Goal: Task Accomplishment & Management: Complete application form

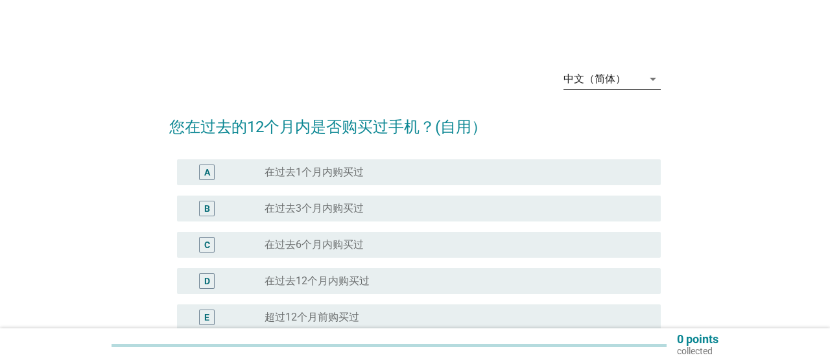
click at [606, 86] on div "中文（简体）" at bounding box center [602, 79] width 79 height 21
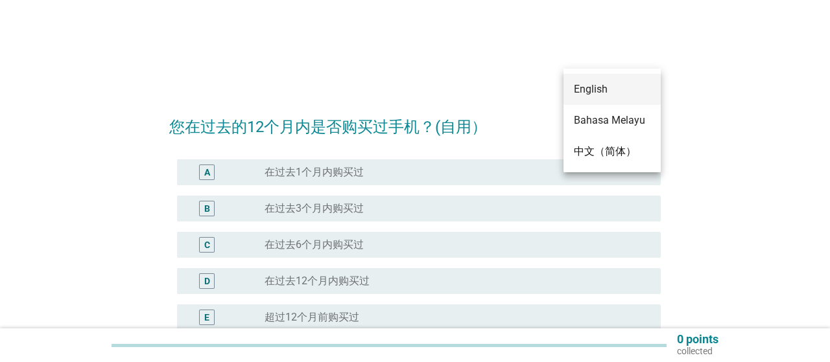
click at [599, 87] on div "English" at bounding box center [612, 90] width 76 height 16
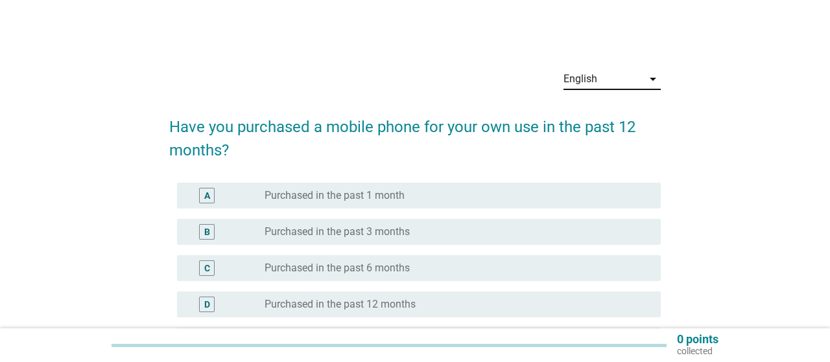
click at [383, 234] on label "Purchased in the past 3 months" at bounding box center [336, 232] width 145 height 13
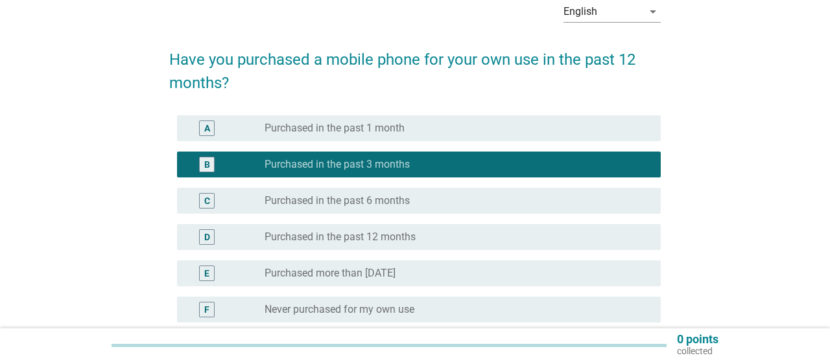
scroll to position [197, 0]
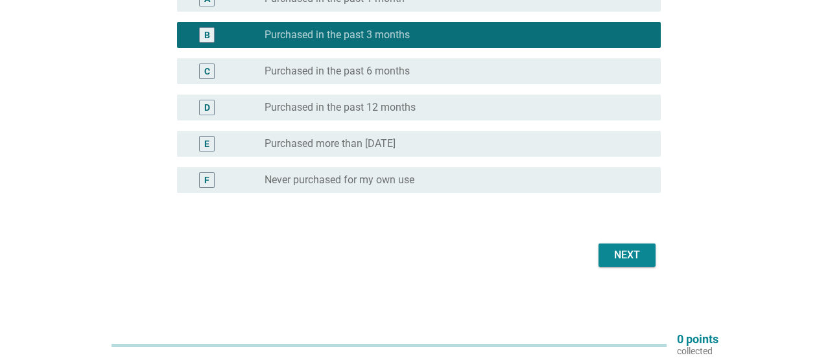
click at [637, 252] on div "Next" at bounding box center [627, 256] width 36 height 16
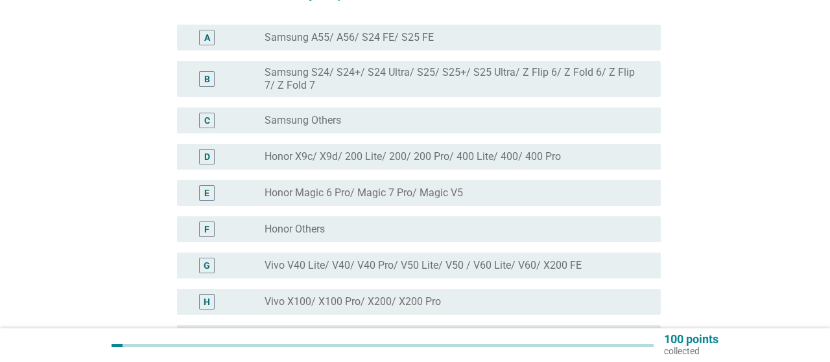
scroll to position [67, 0]
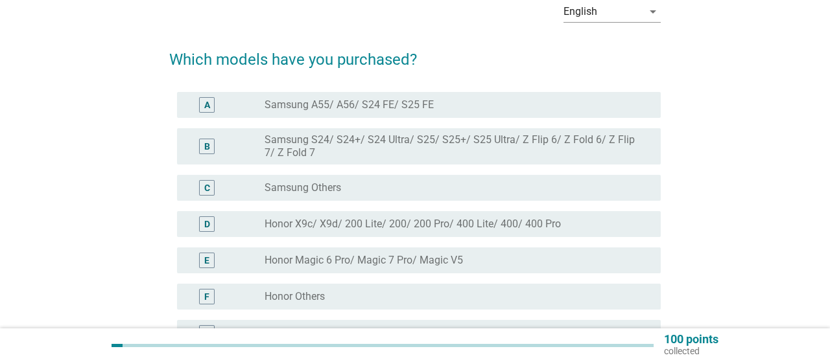
click at [336, 223] on label "Honor X9c/ X9d/ 200 Lite/ 200/ 200 Pro/ 400 Lite/ 400/ 400 Pro" at bounding box center [412, 224] width 296 height 13
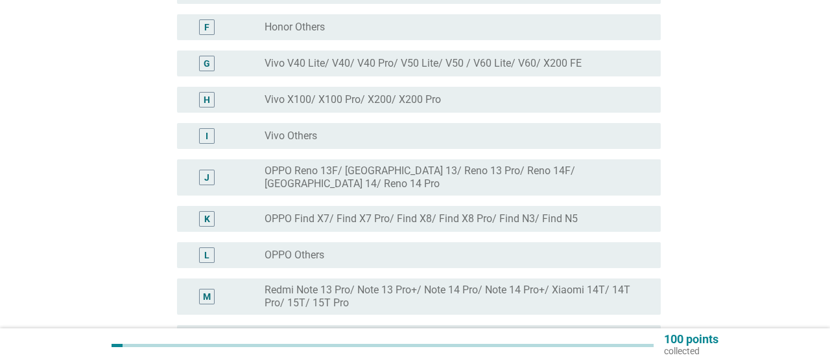
scroll to position [557, 0]
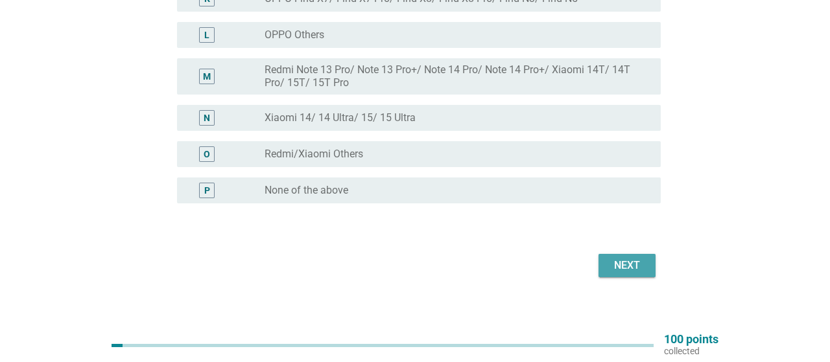
click at [629, 258] on div "Next" at bounding box center [627, 266] width 36 height 16
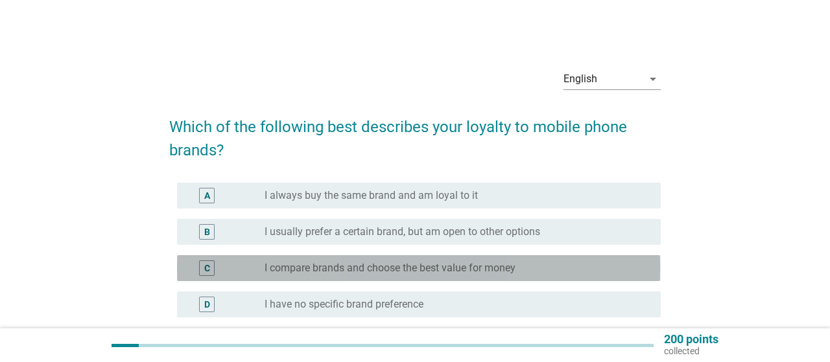
click at [336, 267] on label "I compare brands and choose the best value for money" at bounding box center [389, 268] width 251 height 13
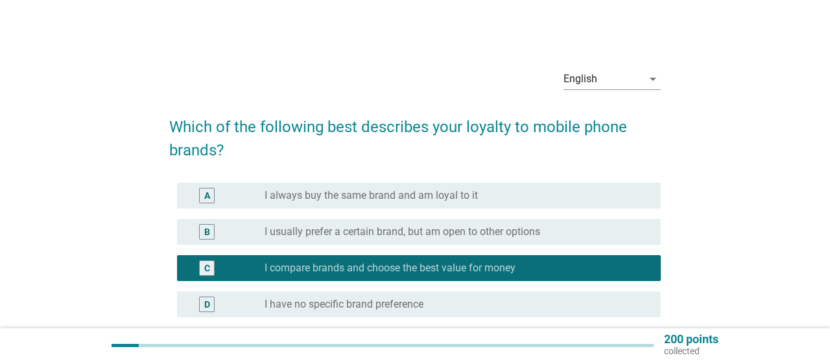
scroll to position [124, 0]
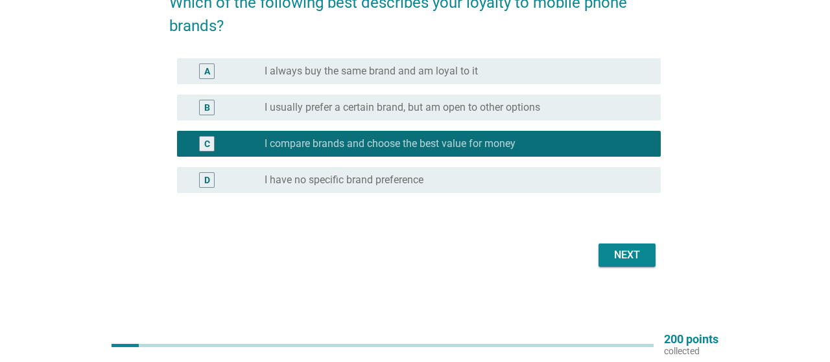
click at [620, 261] on div "Next" at bounding box center [627, 256] width 36 height 16
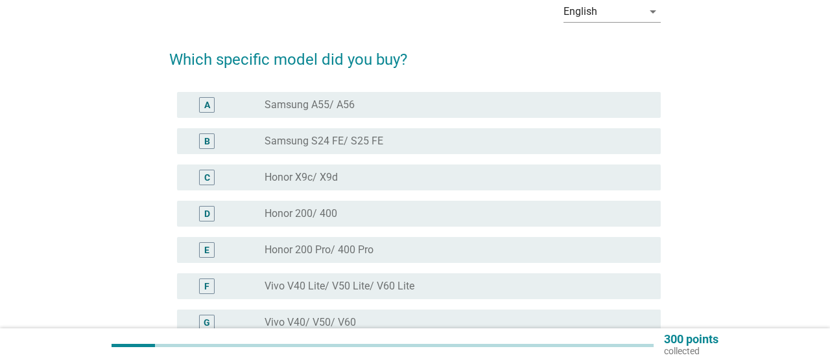
scroll to position [135, 0]
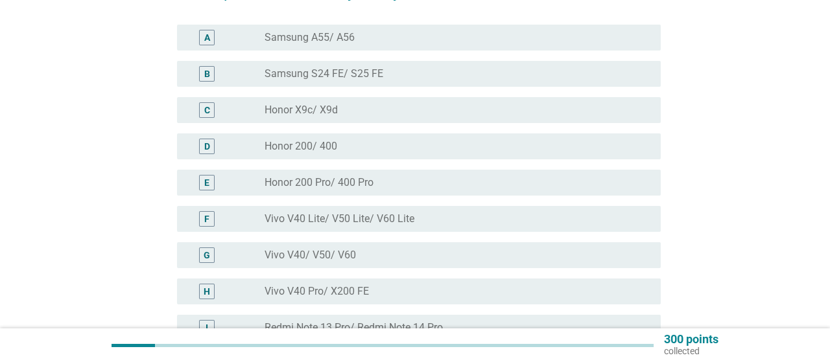
click at [336, 111] on label "Honor X9c/ X9d" at bounding box center [300, 110] width 73 height 13
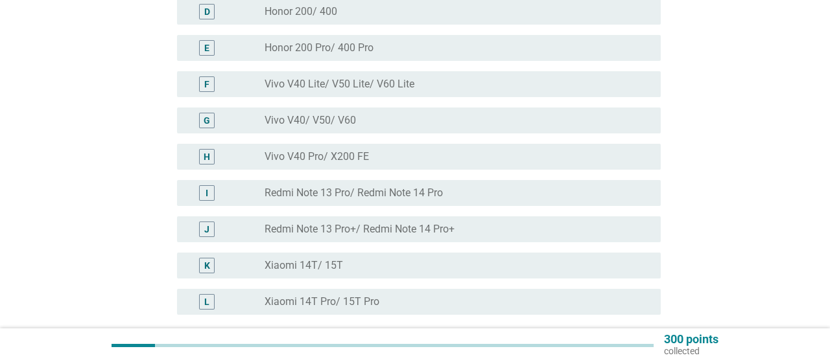
scroll to position [391, 0]
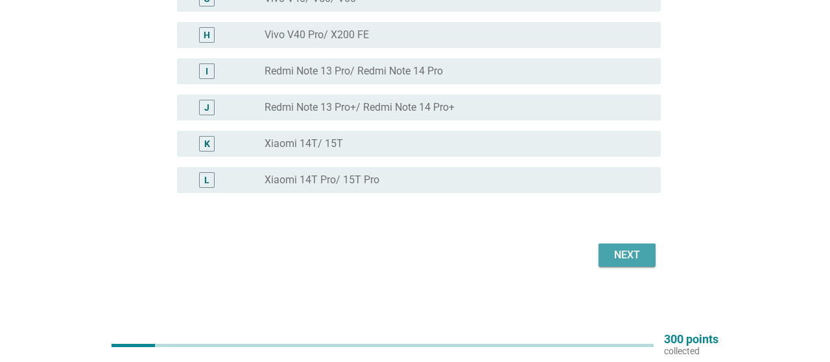
click at [631, 246] on button "Next" at bounding box center [626, 255] width 57 height 23
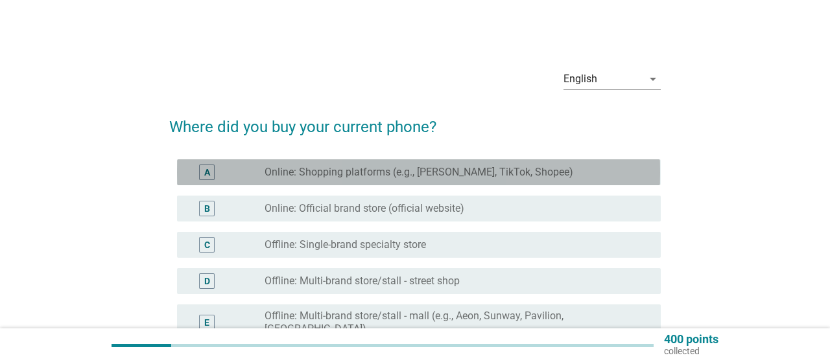
click at [412, 176] on label "Online: Shopping platforms (e.g., [PERSON_NAME], TikTok, Shopee)" at bounding box center [418, 172] width 308 height 13
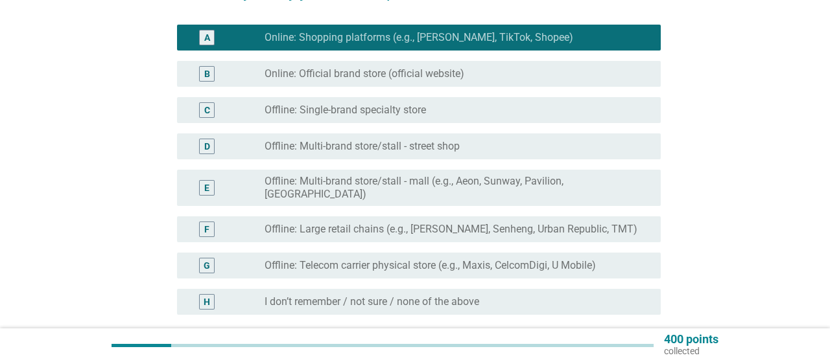
scroll to position [202, 0]
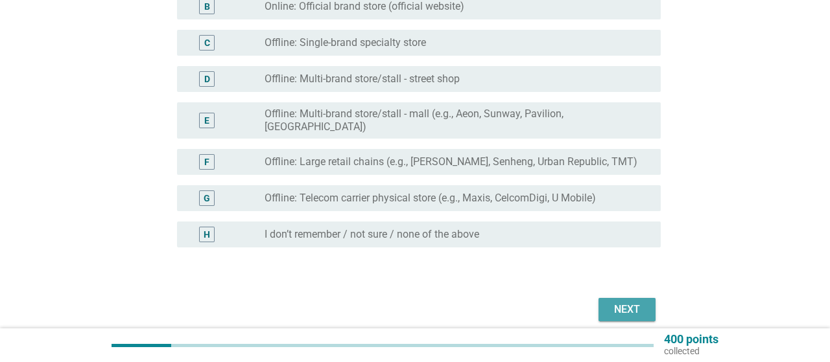
click at [618, 302] on div "Next" at bounding box center [627, 310] width 36 height 16
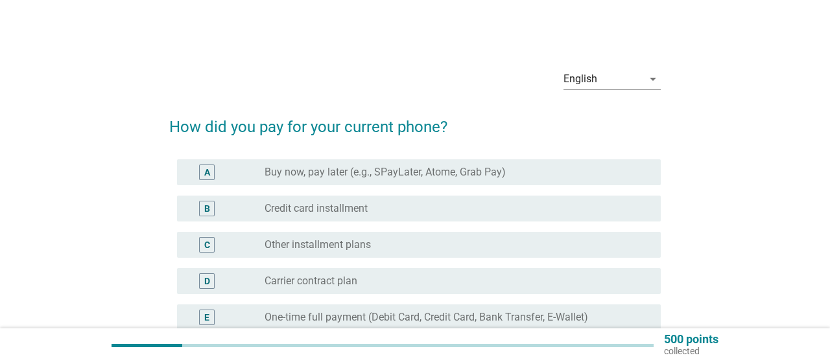
scroll to position [67, 0]
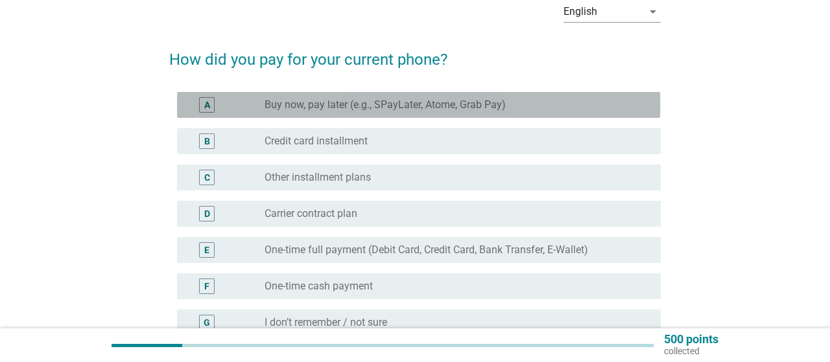
click at [410, 111] on label "Buy now, pay later (e.g., SPayLater, Atome, Grab Pay)" at bounding box center [384, 105] width 241 height 13
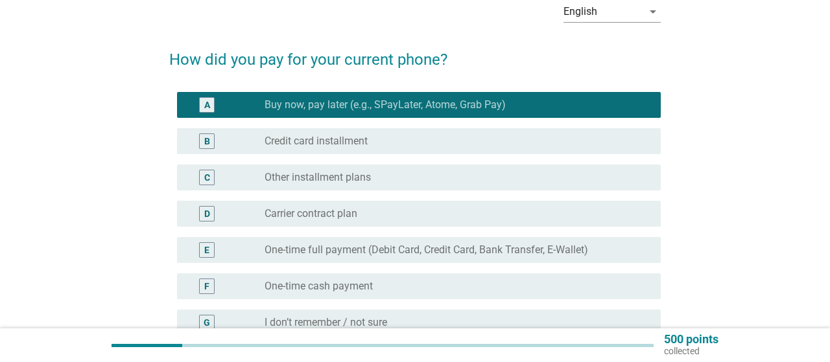
scroll to position [202, 0]
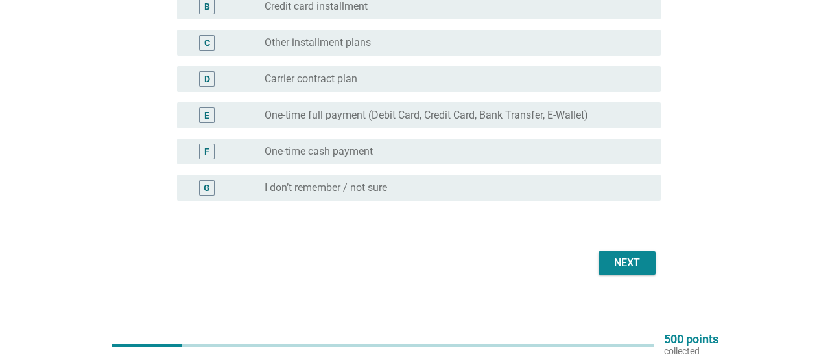
click at [630, 273] on button "Next" at bounding box center [626, 262] width 57 height 23
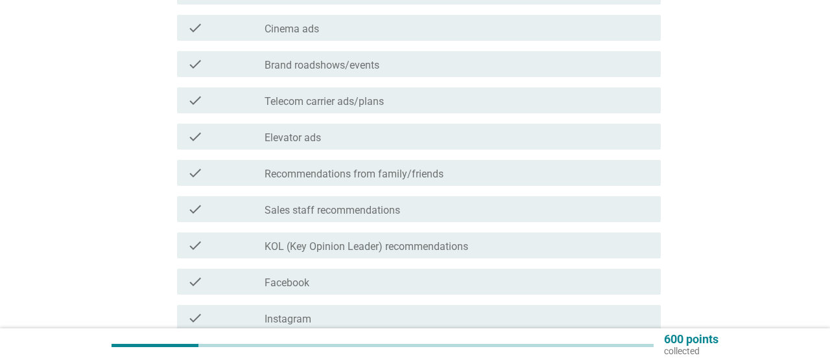
scroll to position [472, 0]
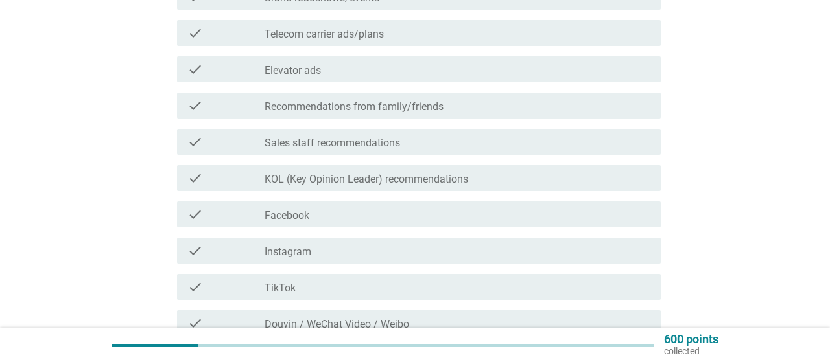
click at [296, 220] on label "Facebook" at bounding box center [286, 215] width 45 height 13
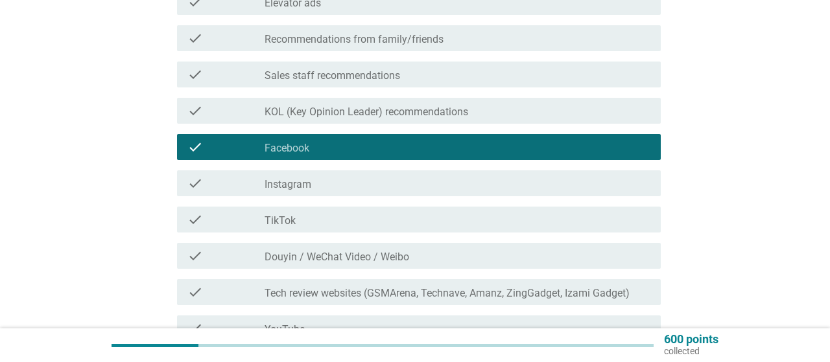
scroll to position [607, 0]
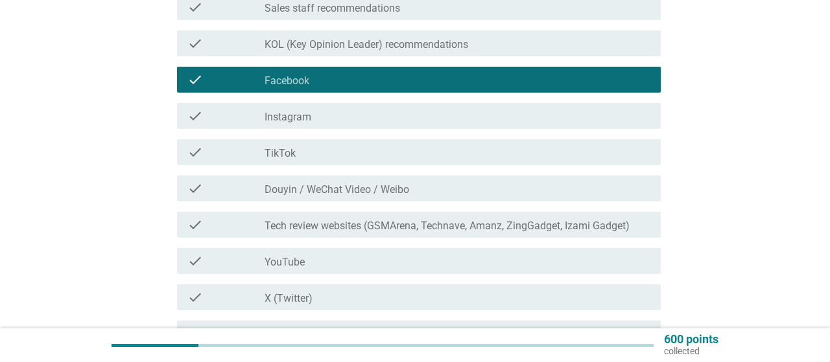
click at [302, 161] on div "check check_box_outline_blank TikTok" at bounding box center [418, 152] width 483 height 26
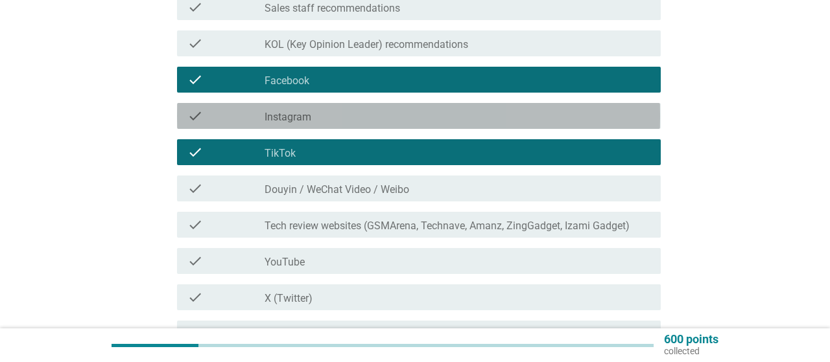
click at [308, 121] on label "Instagram" at bounding box center [287, 117] width 47 height 13
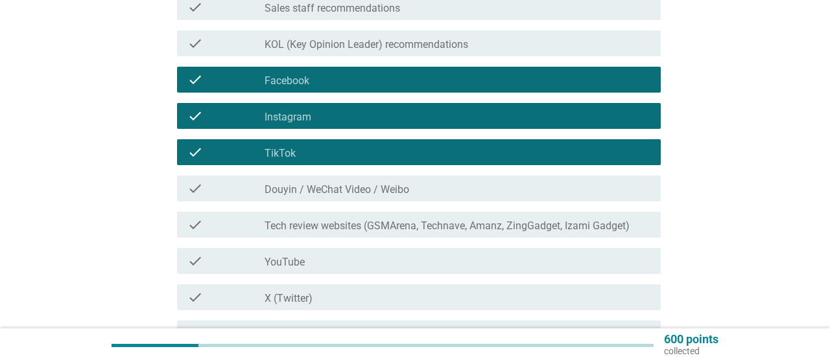
scroll to position [741, 0]
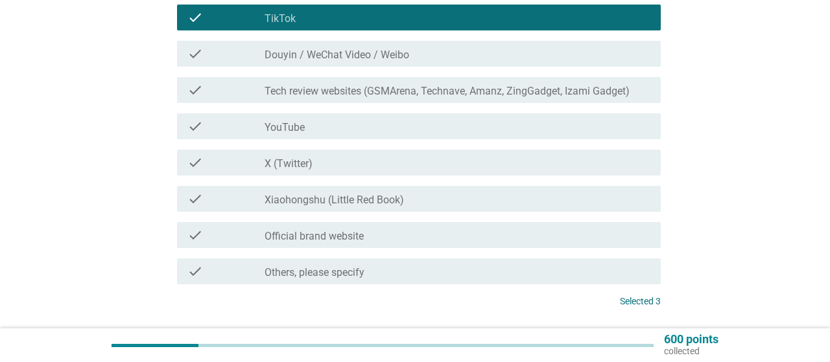
click at [404, 240] on div "check_box_outline_blank Official brand website" at bounding box center [456, 235] width 385 height 16
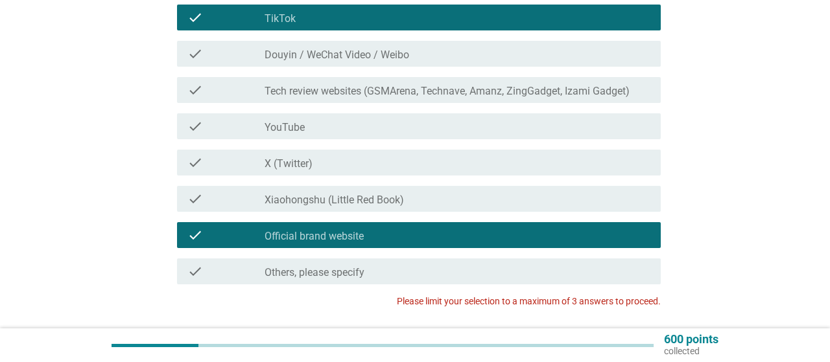
click at [474, 233] on div "check_box_outline_blank Official brand website" at bounding box center [456, 235] width 385 height 16
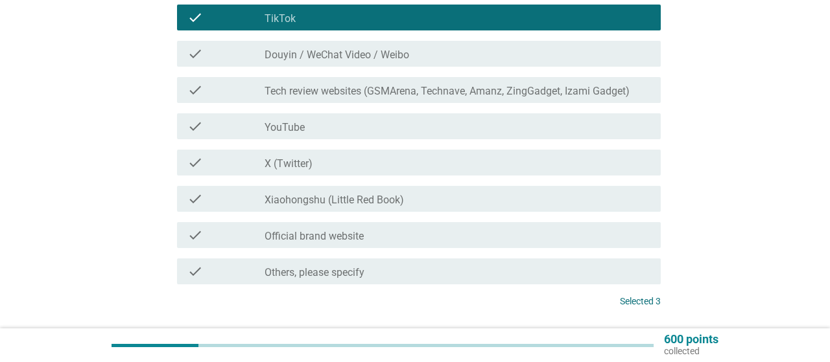
scroll to position [836, 0]
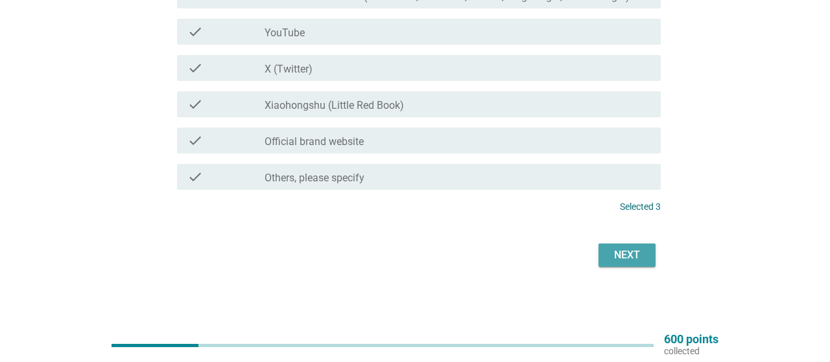
click at [609, 256] on button "Next" at bounding box center [626, 255] width 57 height 23
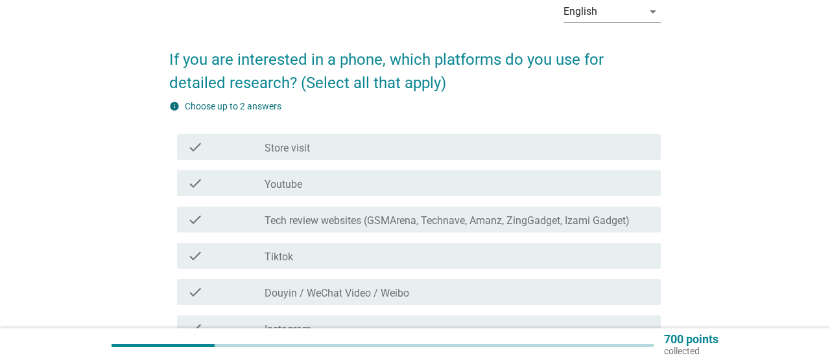
scroll to position [135, 0]
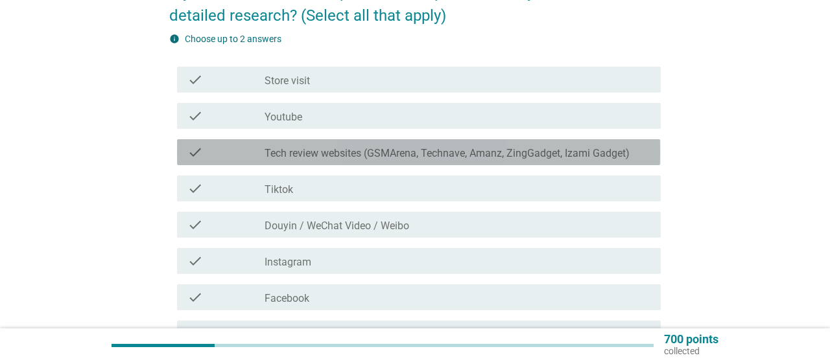
click at [436, 153] on label "Tech review websites (GSMArena, Technave, Amanz, ZingGadget, Izami Gadget)" at bounding box center [446, 153] width 365 height 13
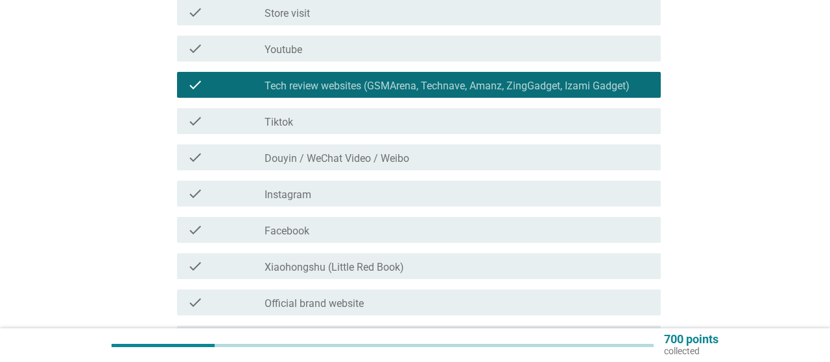
scroll to position [270, 0]
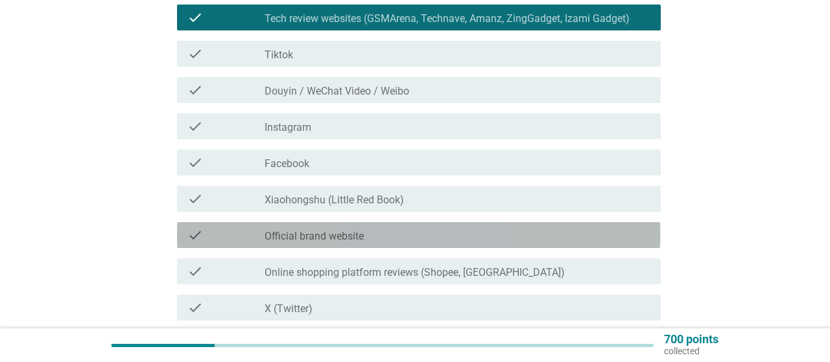
click at [399, 231] on div "check_box_outline_blank Official brand website" at bounding box center [456, 235] width 385 height 16
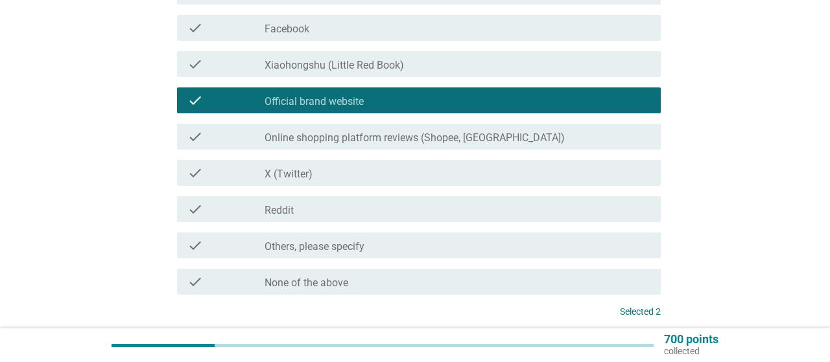
scroll to position [509, 0]
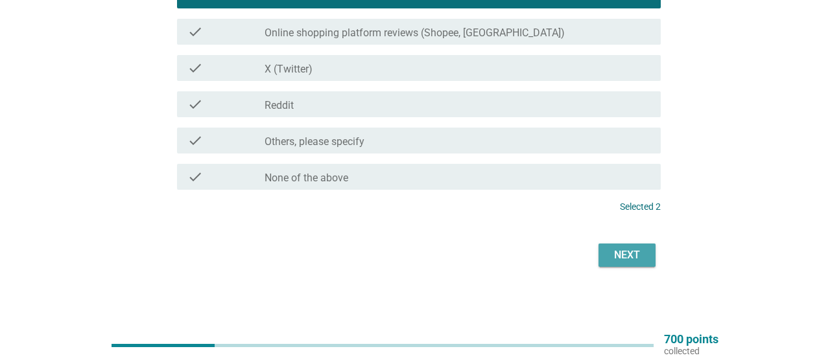
click at [627, 257] on div "Next" at bounding box center [627, 256] width 36 height 16
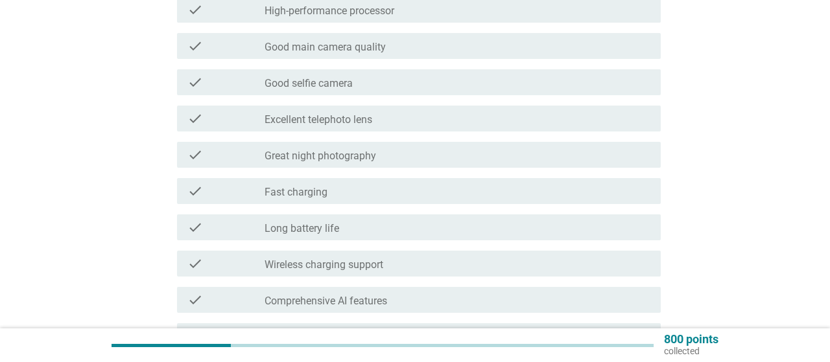
scroll to position [404, 0]
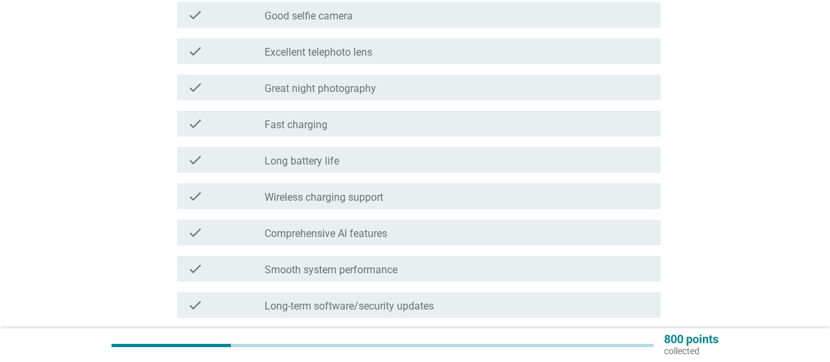
click at [332, 159] on label "Long battery life" at bounding box center [301, 161] width 75 height 13
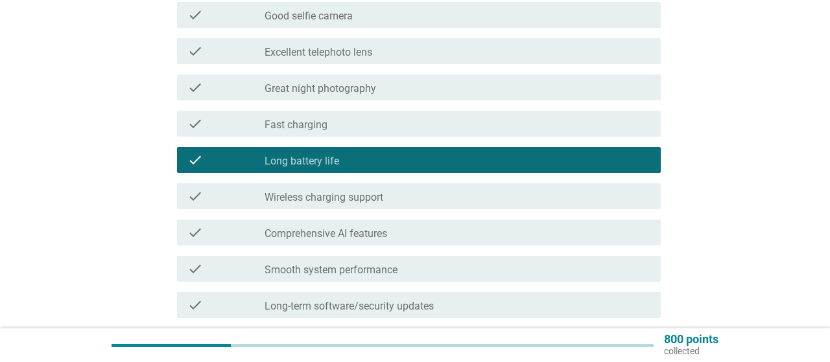
scroll to position [472, 0]
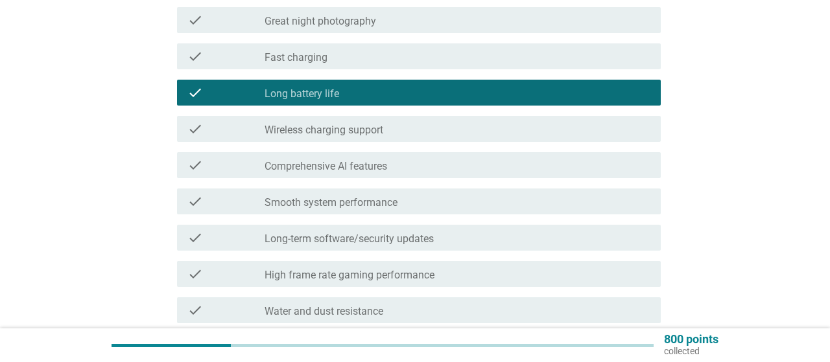
click at [420, 206] on div "check_box_outline_blank Smooth system performance" at bounding box center [456, 202] width 385 height 16
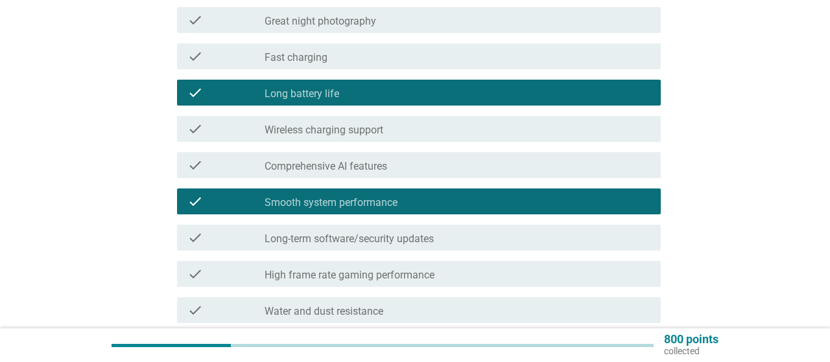
scroll to position [539, 0]
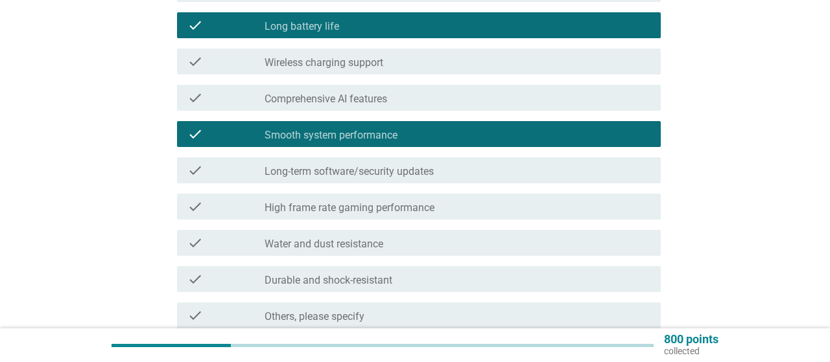
click at [397, 250] on div "check_box_outline_blank Water and dust resistance" at bounding box center [456, 243] width 385 height 16
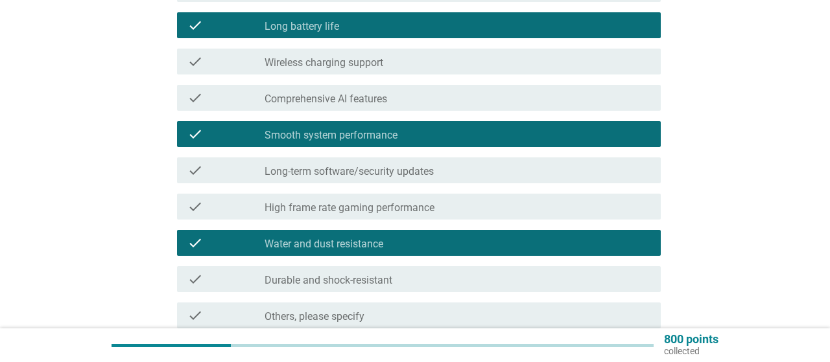
scroll to position [678, 0]
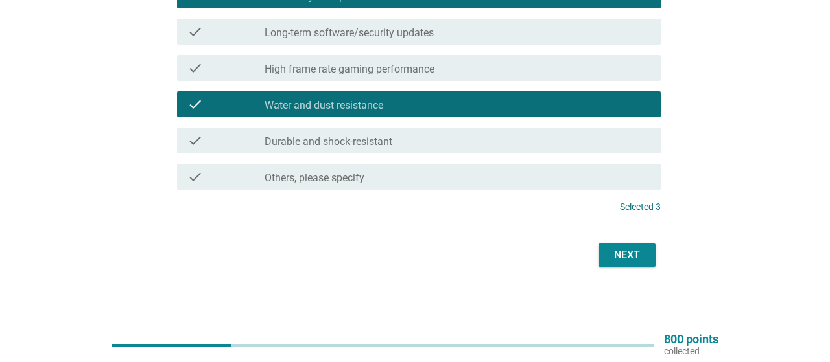
click at [619, 254] on div "Next" at bounding box center [627, 256] width 36 height 16
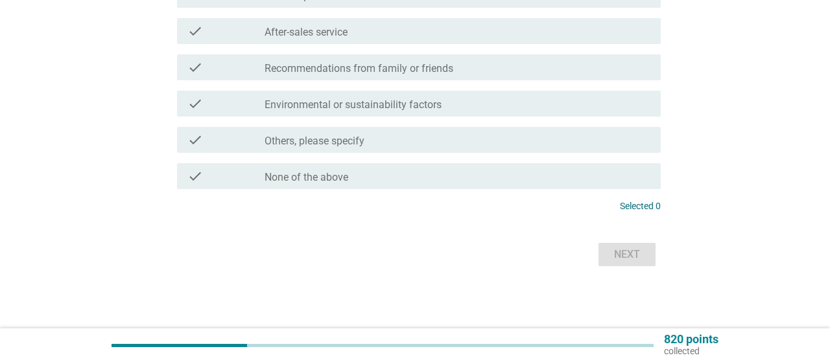
scroll to position [0, 0]
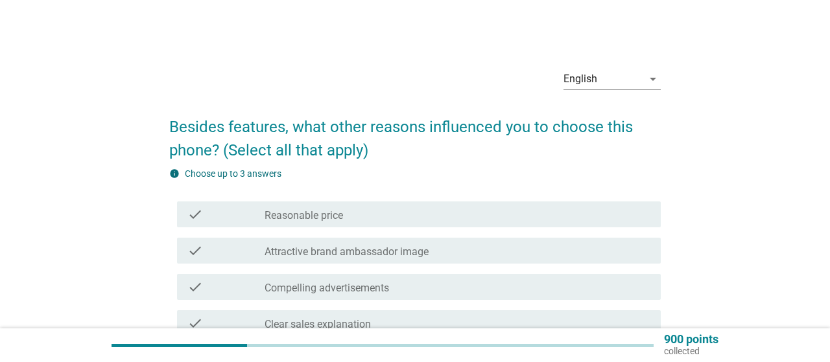
click at [375, 218] on div "check_box_outline_blank Reasonable price" at bounding box center [456, 215] width 385 height 16
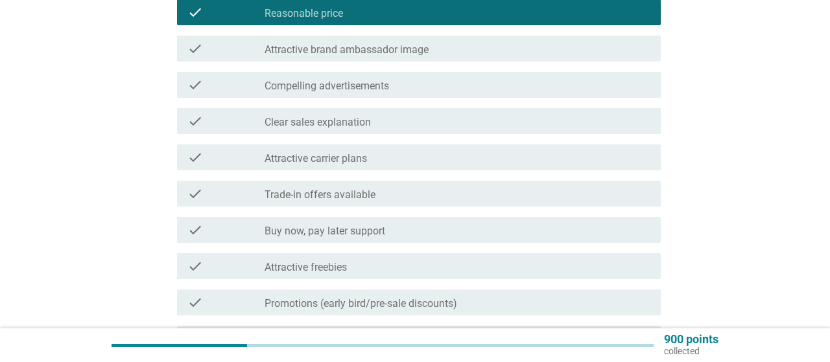
scroll to position [270, 0]
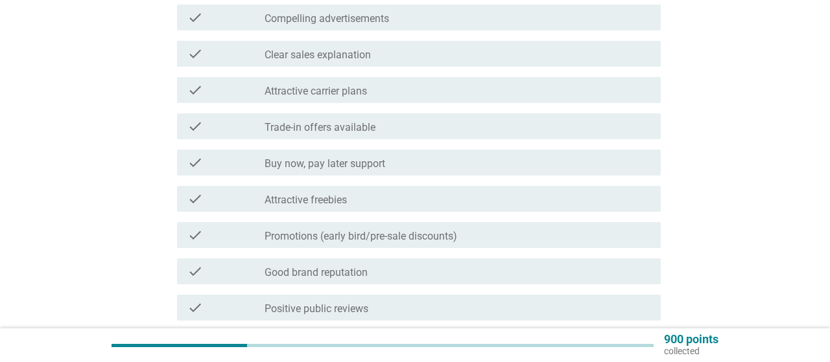
click at [389, 240] on label "Promotions (early bird/pre-sale discounts)" at bounding box center [360, 236] width 192 height 13
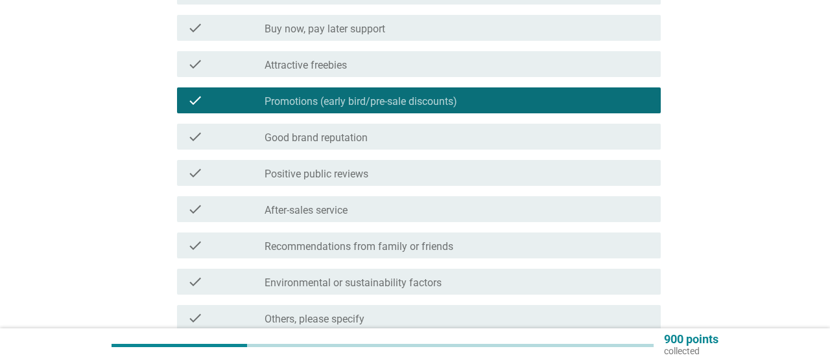
scroll to position [472, 0]
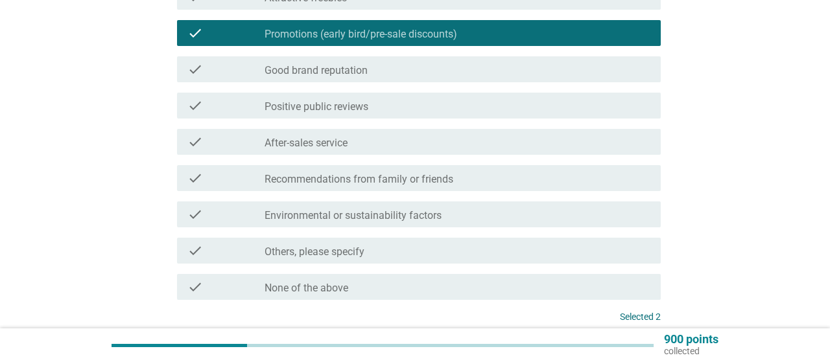
click at [375, 110] on div "check_box_outline_blank Positive public reviews" at bounding box center [456, 106] width 385 height 16
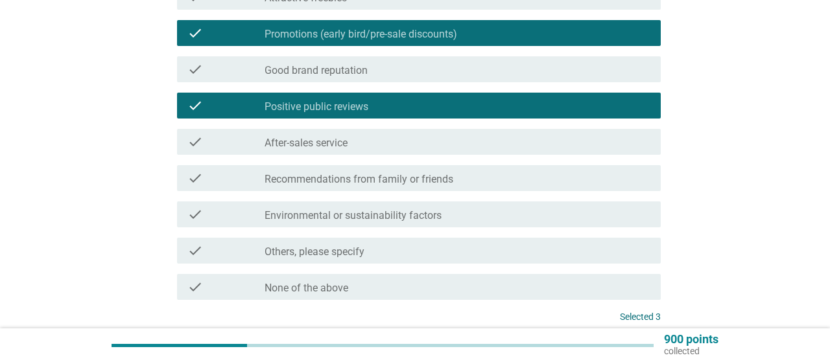
scroll to position [582, 0]
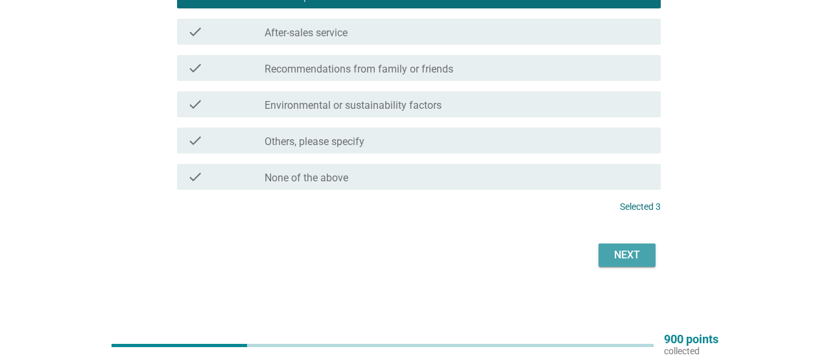
click at [618, 262] on div "Next" at bounding box center [627, 256] width 36 height 16
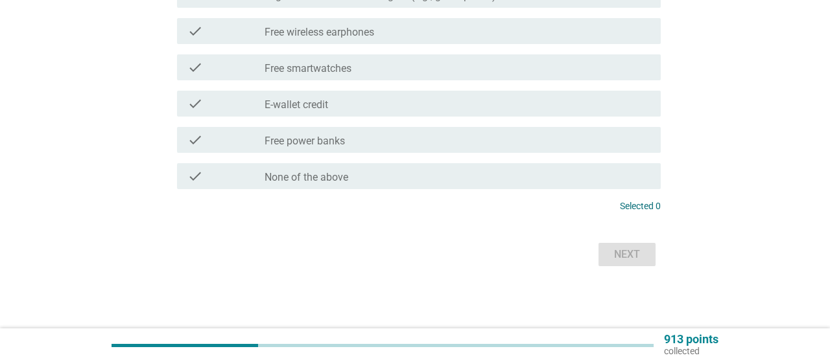
scroll to position [0, 0]
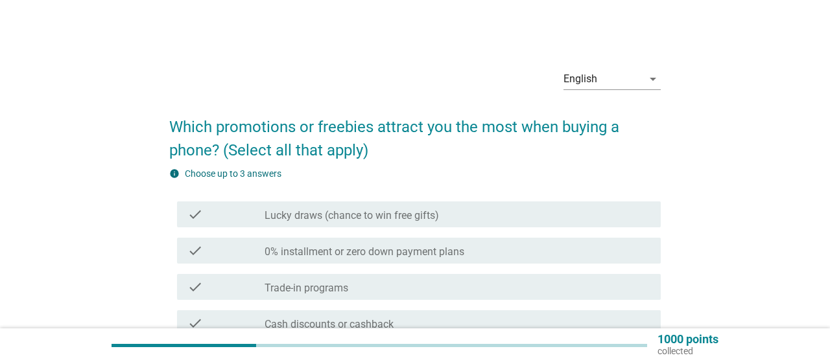
click at [460, 252] on label "0% installment or zero down payment plans" at bounding box center [364, 252] width 200 height 13
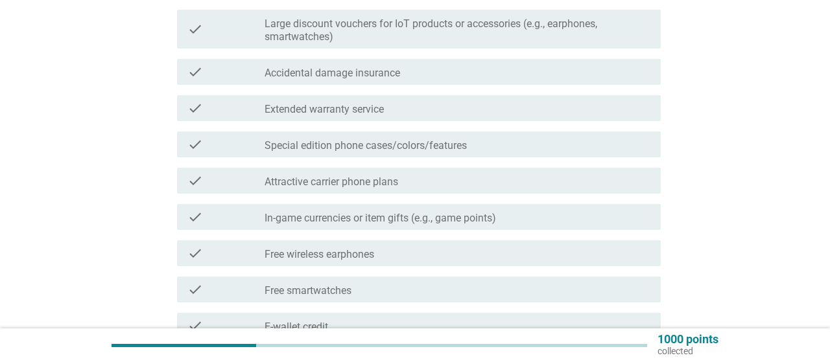
scroll to position [404, 0]
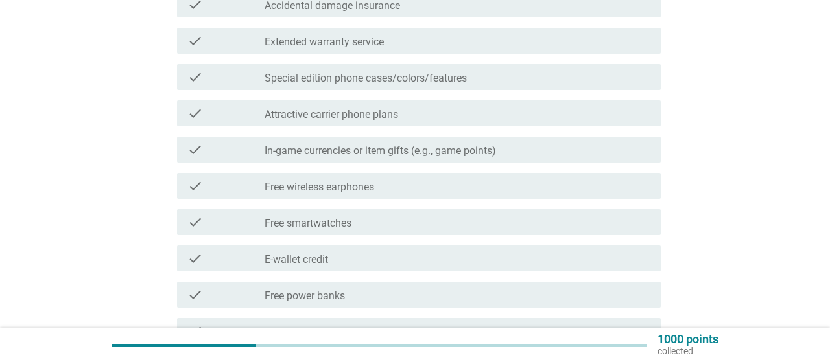
click at [355, 189] on label "Free wireless earphones" at bounding box center [319, 187] width 110 height 13
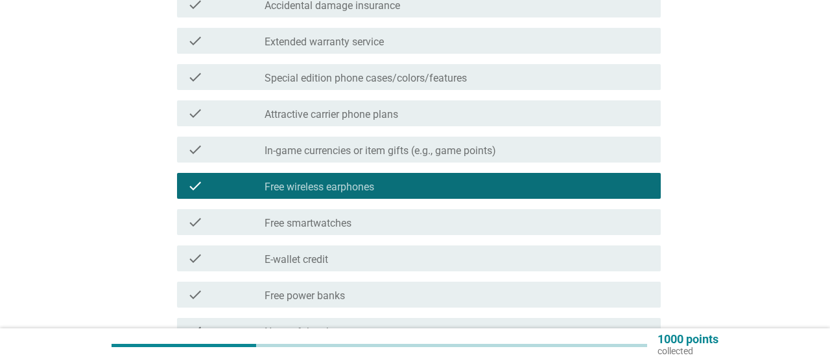
click at [344, 215] on div "check_box_outline_blank Free smartwatches" at bounding box center [456, 223] width 385 height 16
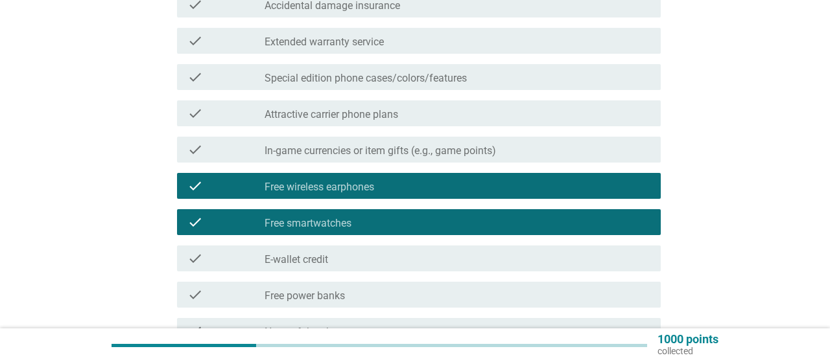
scroll to position [472, 0]
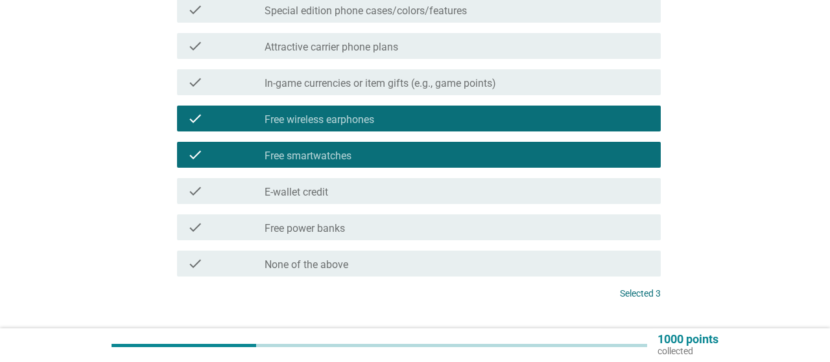
click at [394, 195] on div "check_box_outline_blank E-wallet credit" at bounding box center [456, 191] width 385 height 16
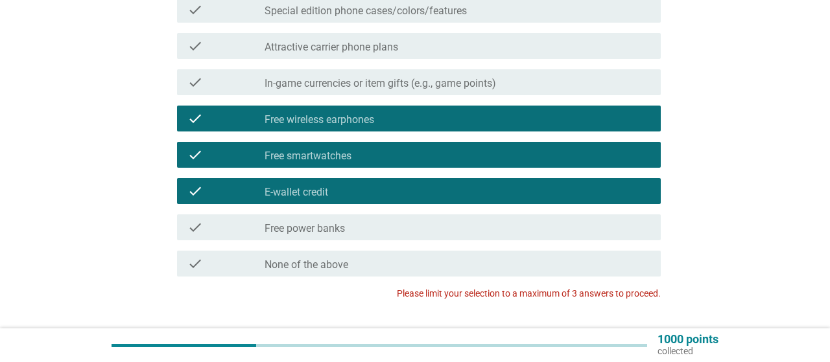
click at [388, 191] on div "check_box_outline_blank E-wallet credit" at bounding box center [456, 191] width 385 height 16
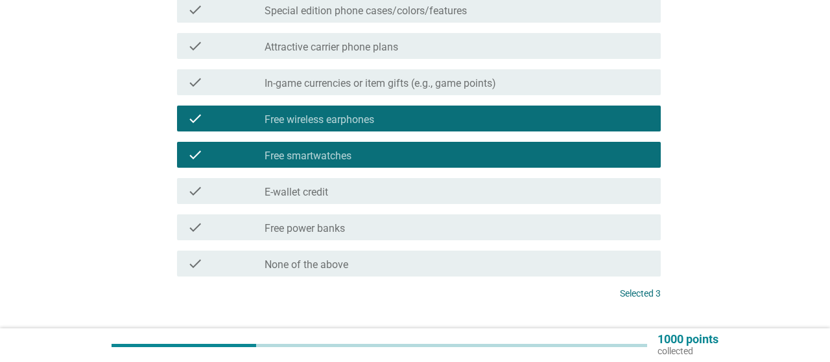
scroll to position [559, 0]
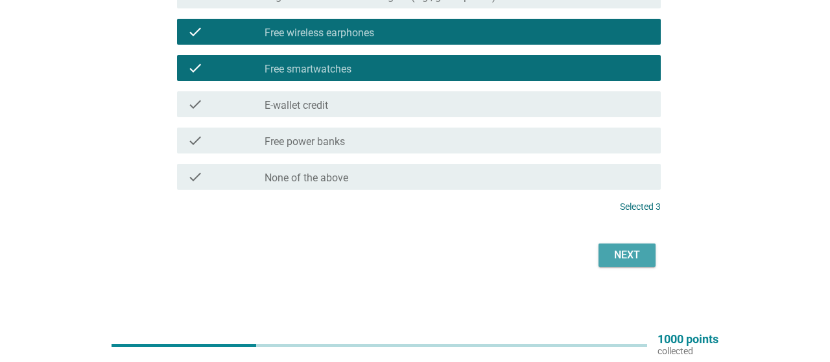
click at [616, 252] on div "Next" at bounding box center [627, 256] width 36 height 16
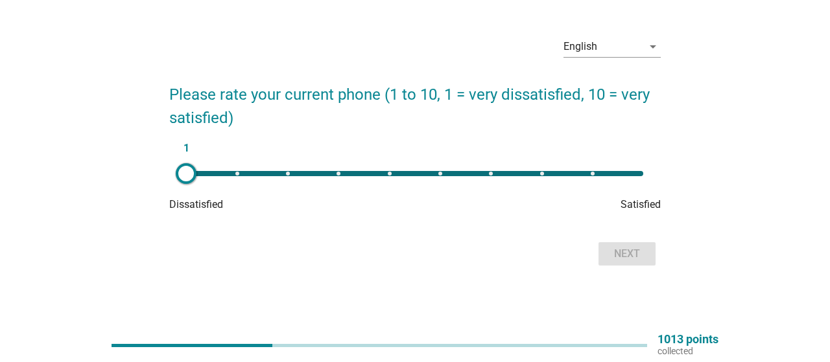
scroll to position [0, 0]
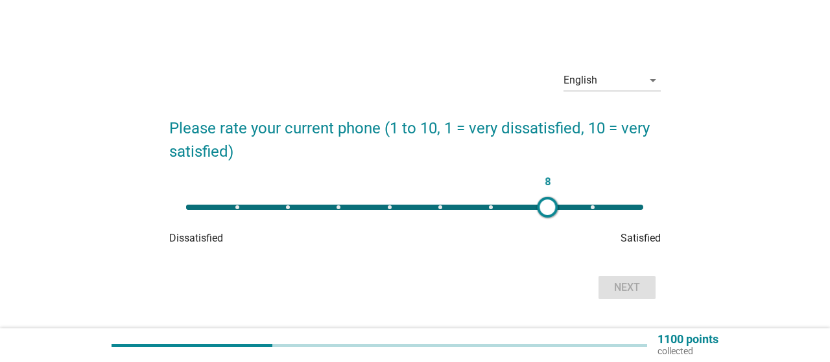
type input "9"
drag, startPoint x: 185, startPoint y: 209, endPoint x: 590, endPoint y: 225, distance: 406.0
click at [590, 225] on div "9 Dissatisfied Satisfied" at bounding box center [414, 220] width 491 height 52
click at [629, 293] on div "Next" at bounding box center [627, 288] width 36 height 16
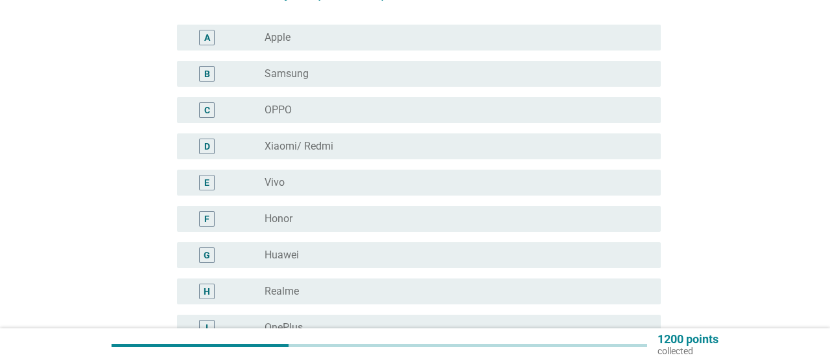
scroll to position [270, 0]
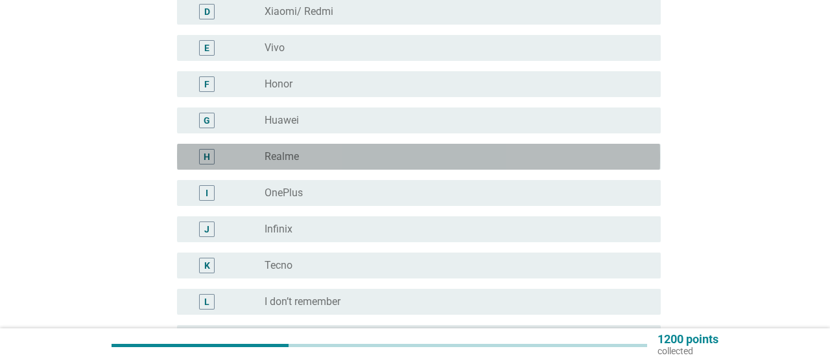
click at [306, 164] on div "H radio_button_unchecked Realme" at bounding box center [418, 157] width 483 height 26
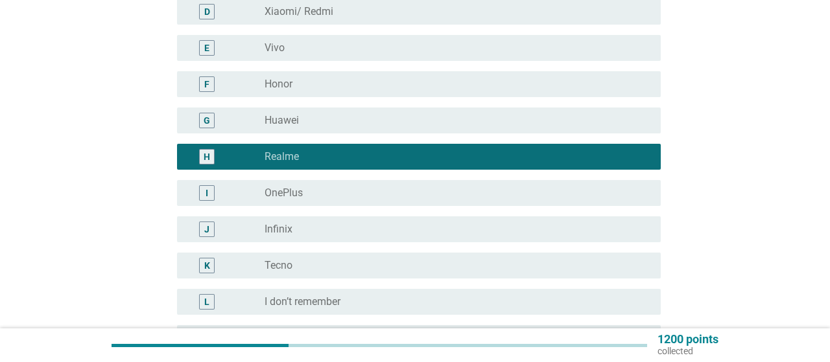
scroll to position [404, 0]
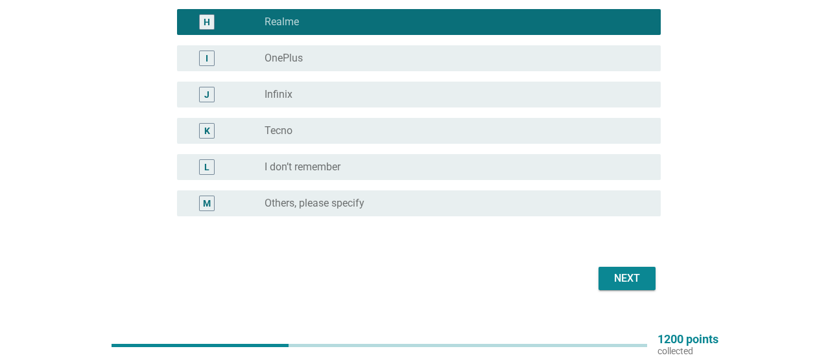
click at [626, 276] on div "Next" at bounding box center [627, 279] width 36 height 16
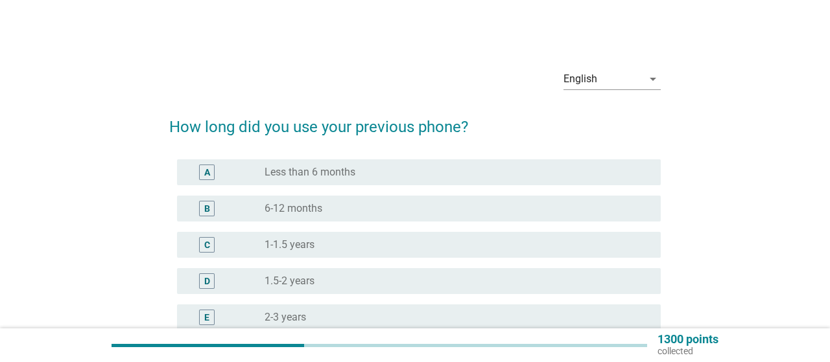
scroll to position [135, 0]
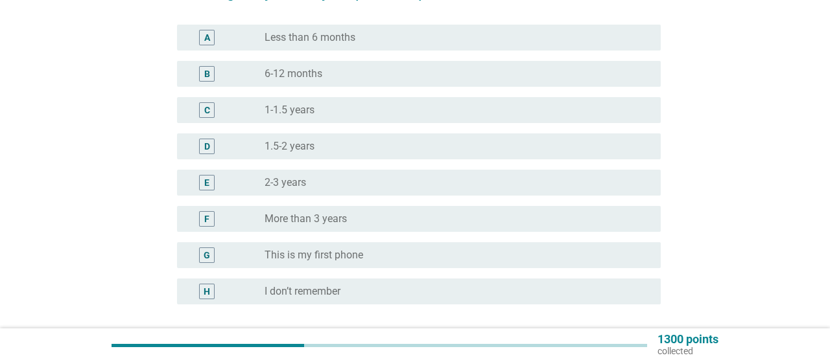
click at [343, 218] on label "More than 3 years" at bounding box center [305, 219] width 82 height 13
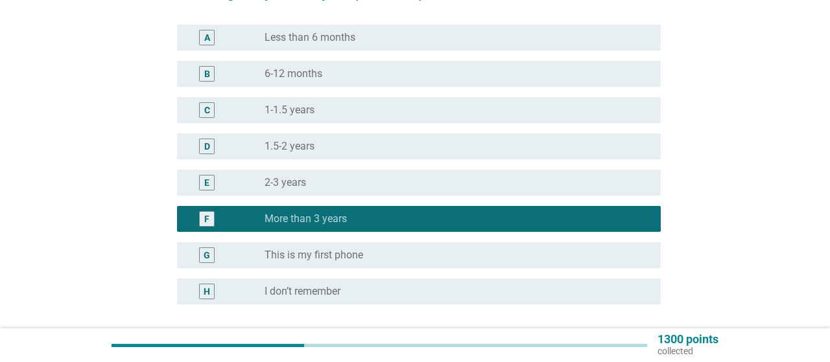
scroll to position [202, 0]
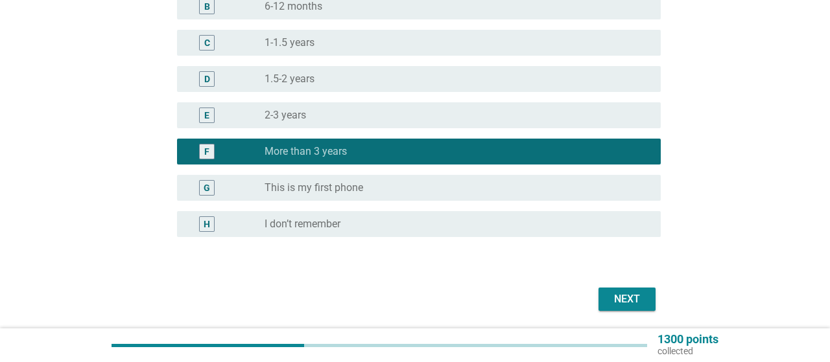
click at [636, 315] on div "English arrow_drop_down How long did you use your previous phone? A radio_butto…" at bounding box center [414, 86] width 511 height 480
click at [631, 303] on div "Next" at bounding box center [627, 300] width 36 height 16
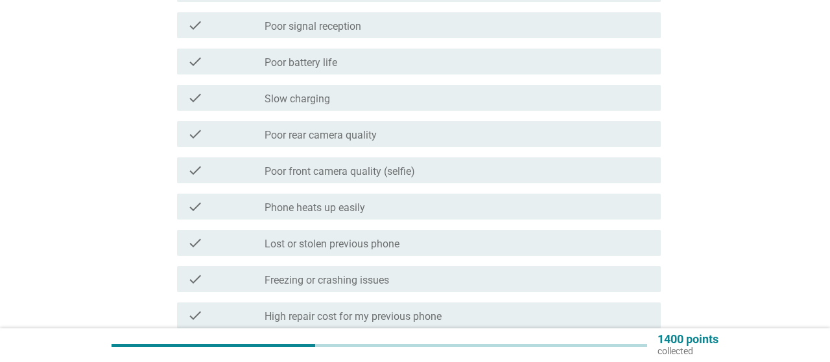
scroll to position [270, 0]
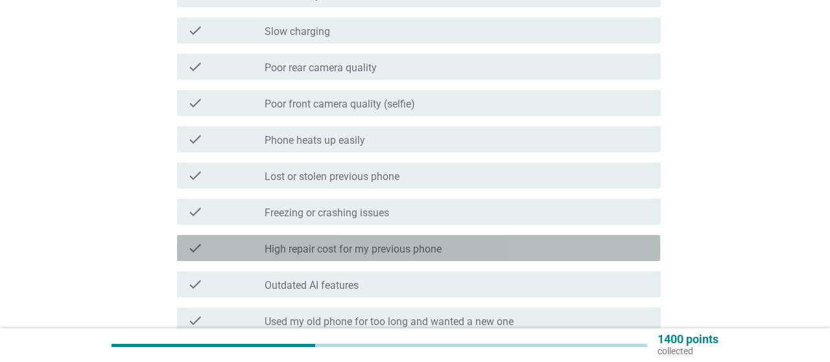
click at [374, 250] on label "High repair cost for my previous phone" at bounding box center [352, 249] width 177 height 13
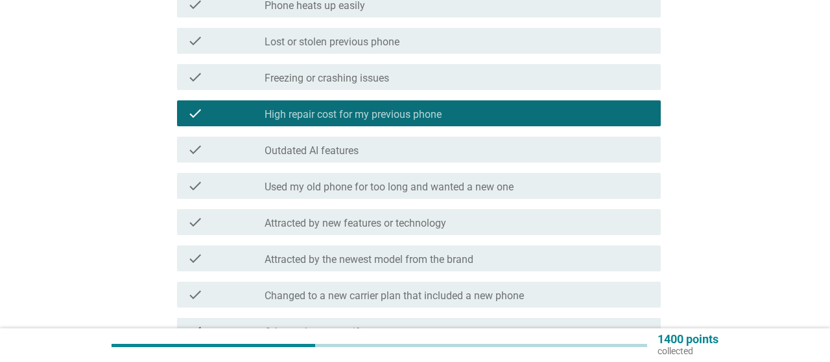
scroll to position [539, 0]
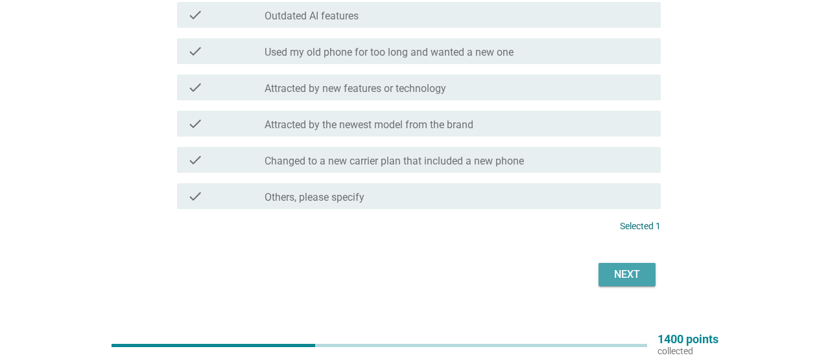
click at [625, 275] on div "Next" at bounding box center [627, 275] width 36 height 16
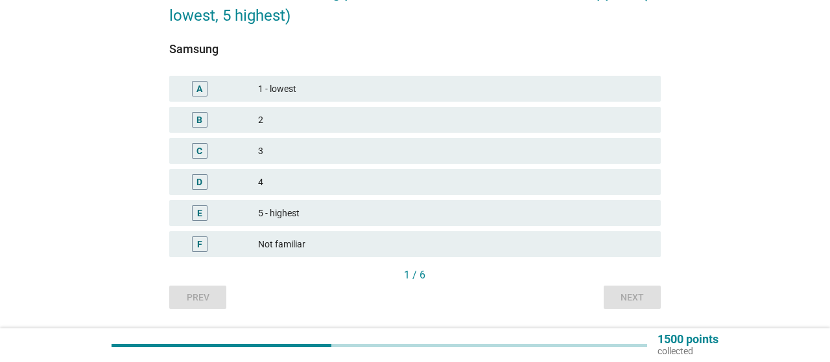
scroll to position [67, 0]
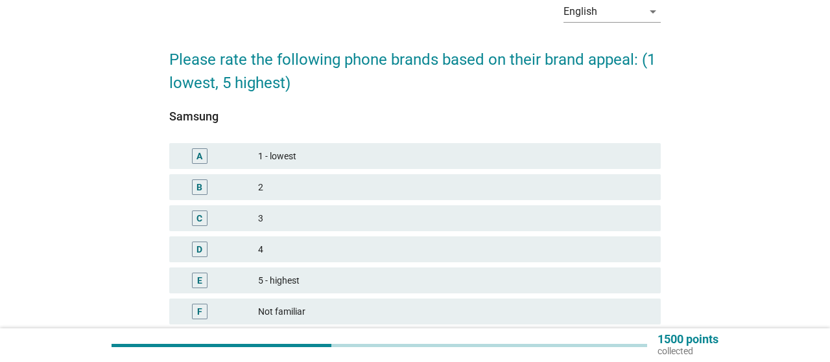
click at [202, 250] on div "D" at bounding box center [199, 250] width 6 height 14
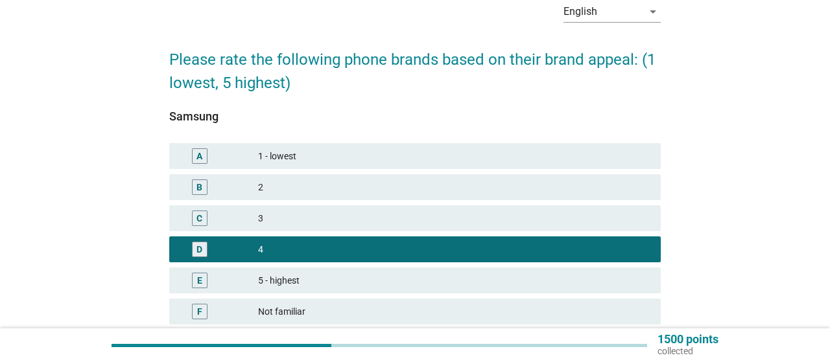
scroll to position [135, 0]
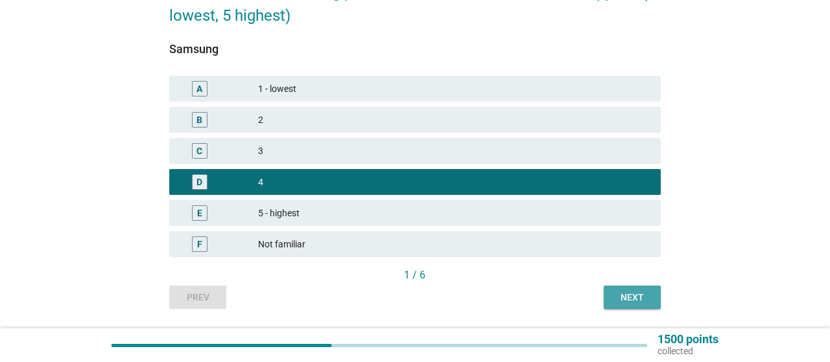
click at [623, 296] on div "Next" at bounding box center [632, 298] width 36 height 14
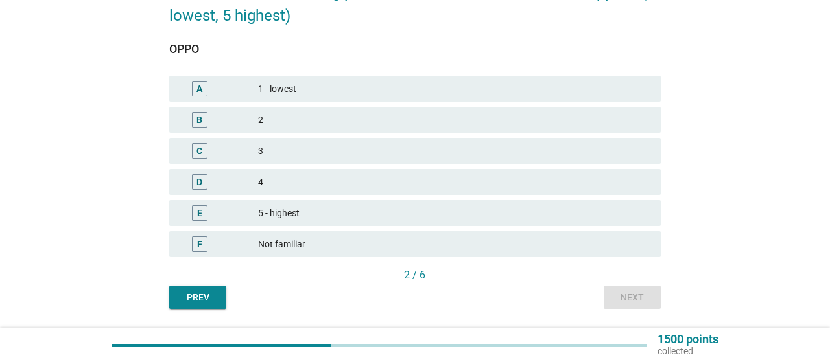
click at [202, 181] on div "D" at bounding box center [200, 182] width 16 height 16
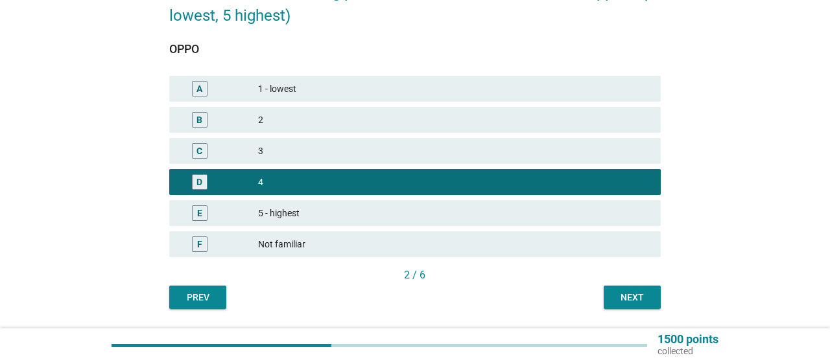
click at [620, 297] on div "Next" at bounding box center [632, 298] width 36 height 14
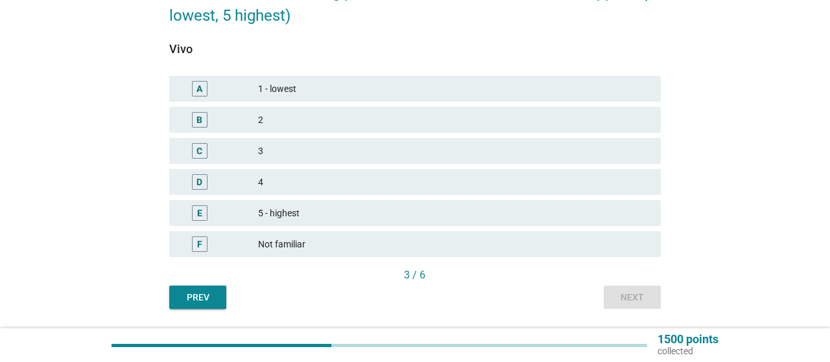
click at [202, 190] on div "D" at bounding box center [200, 182] width 16 height 16
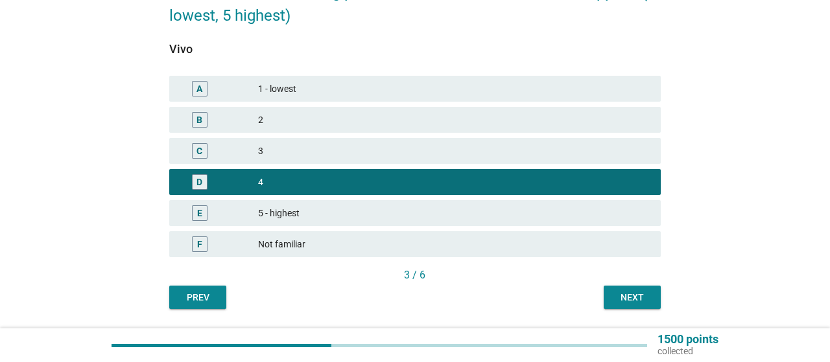
click at [633, 296] on div "Next" at bounding box center [632, 298] width 36 height 14
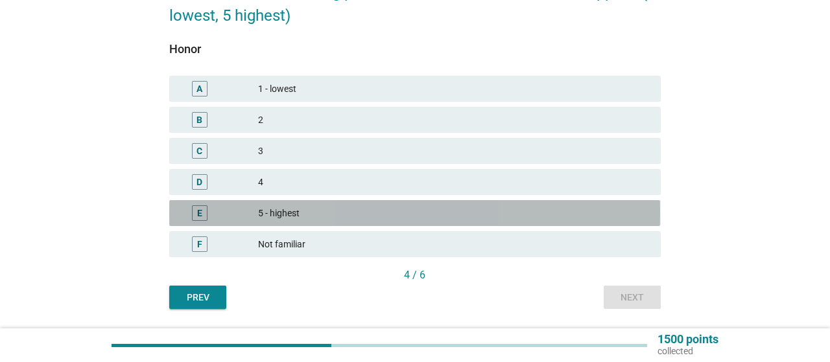
click at [200, 204] on div "E 5 - highest" at bounding box center [414, 213] width 491 height 26
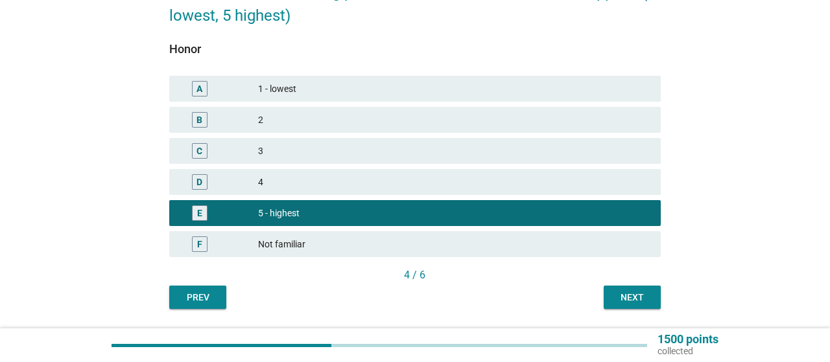
click at [628, 296] on div "Next" at bounding box center [632, 298] width 36 height 14
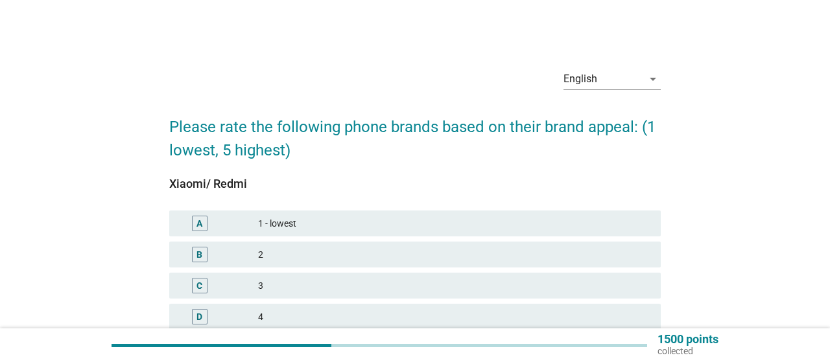
scroll to position [174, 0]
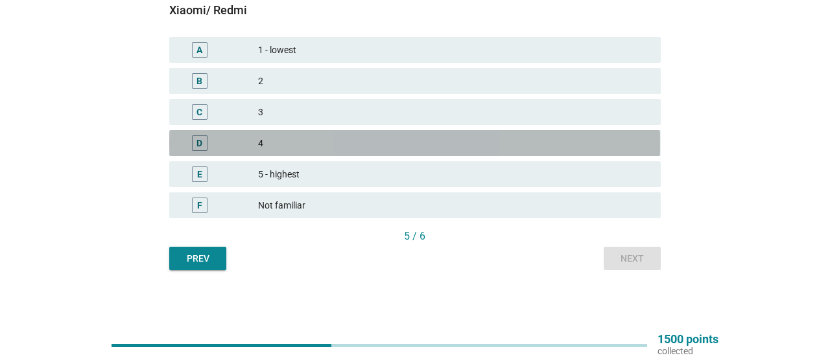
click at [202, 141] on div "D" at bounding box center [199, 144] width 6 height 14
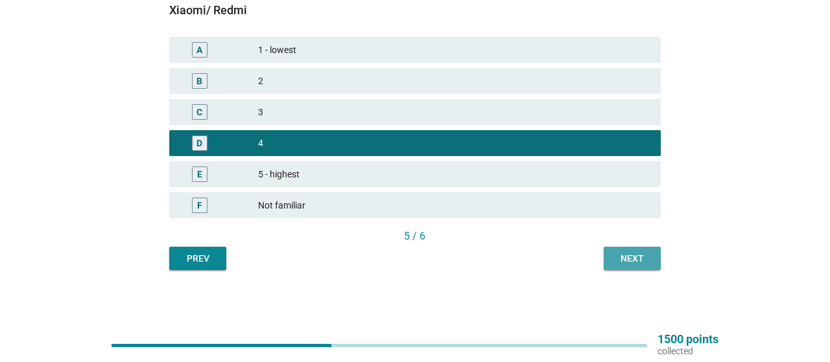
click at [623, 260] on div "Next" at bounding box center [632, 259] width 36 height 14
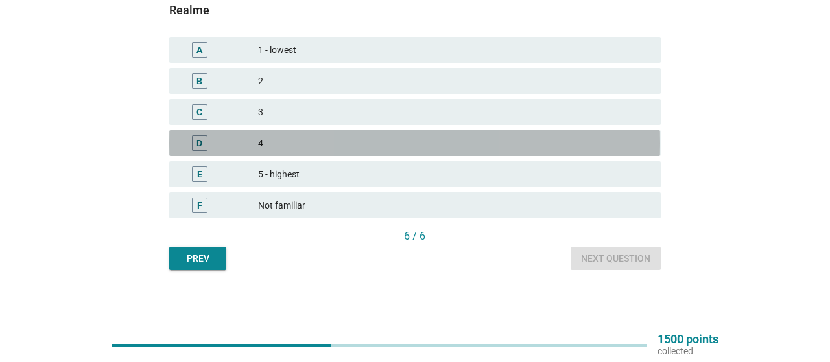
click at [199, 150] on div "D" at bounding box center [199, 144] width 6 height 14
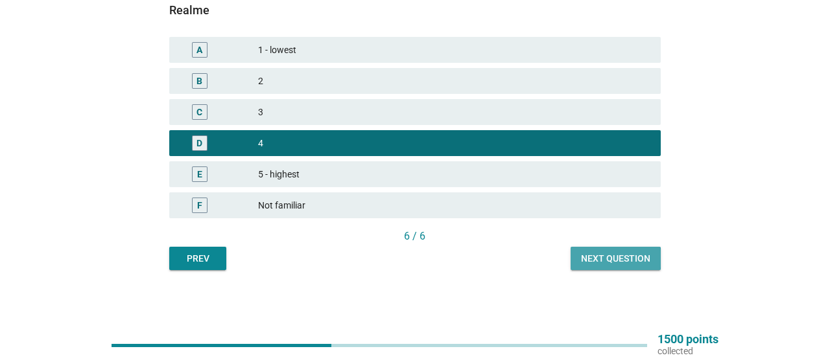
click at [596, 259] on div "Next question" at bounding box center [615, 259] width 69 height 14
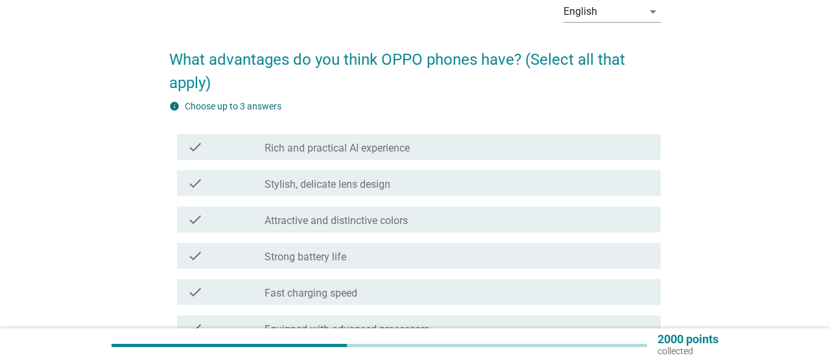
scroll to position [135, 0]
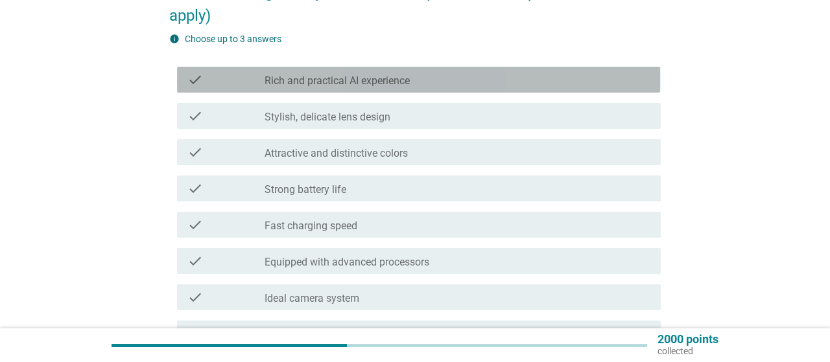
click at [308, 84] on label "Rich and practical AI experience" at bounding box center [336, 81] width 145 height 13
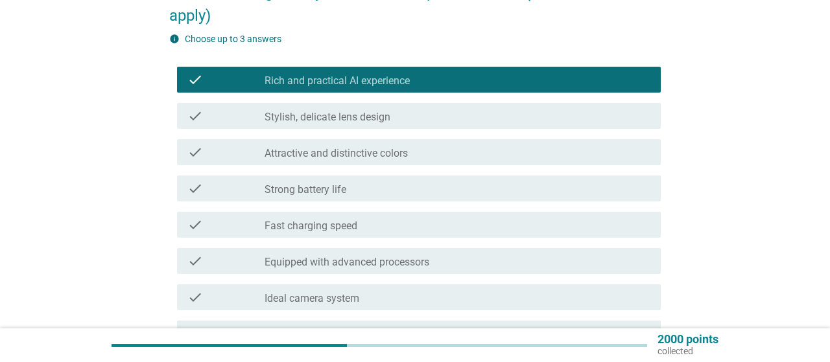
click at [299, 118] on label "Stylish, delicate lens design" at bounding box center [327, 117] width 126 height 13
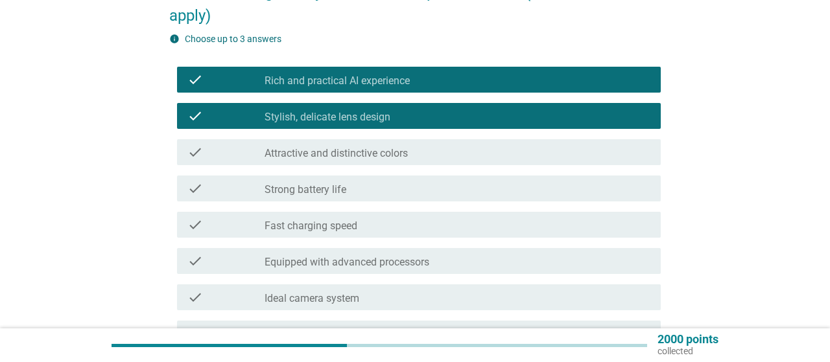
scroll to position [202, 0]
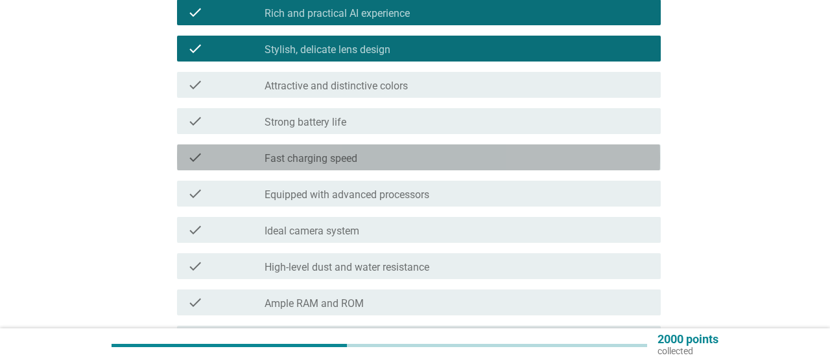
click at [310, 157] on label "Fast charging speed" at bounding box center [310, 158] width 93 height 13
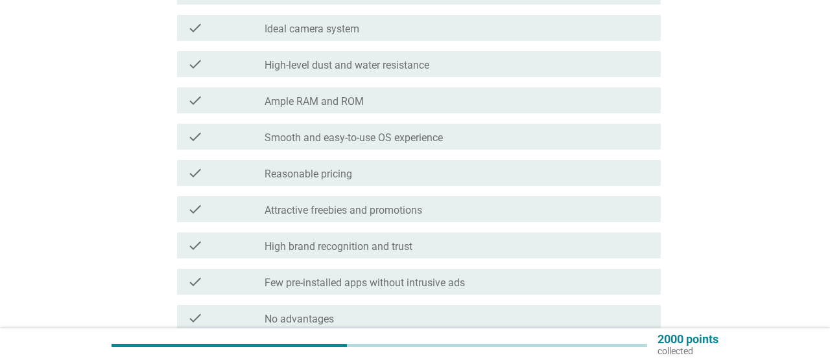
scroll to position [582, 0]
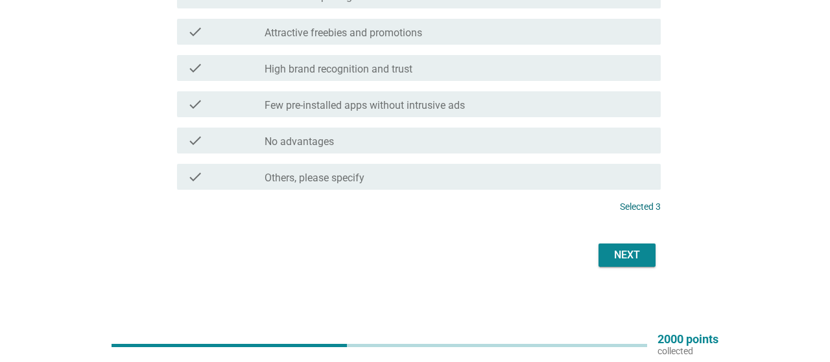
click at [633, 258] on div "Next" at bounding box center [627, 256] width 36 height 16
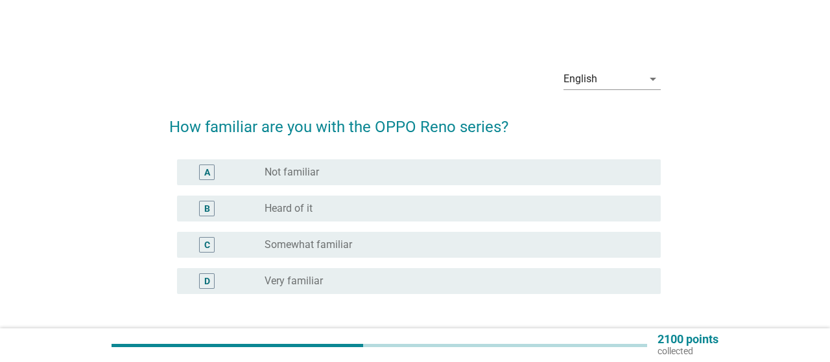
click at [289, 240] on label "Somewhat familiar" at bounding box center [307, 244] width 87 height 13
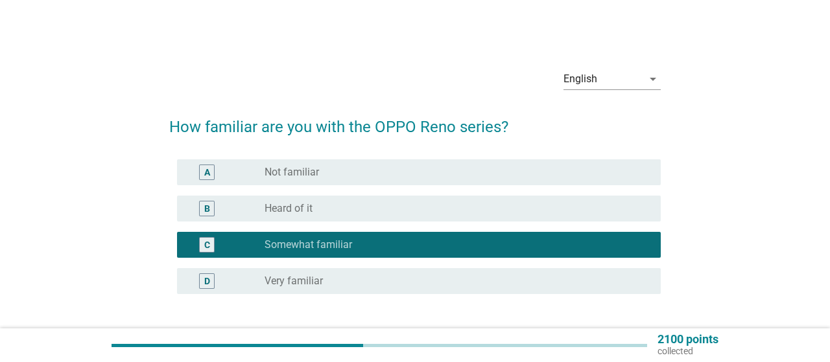
scroll to position [101, 0]
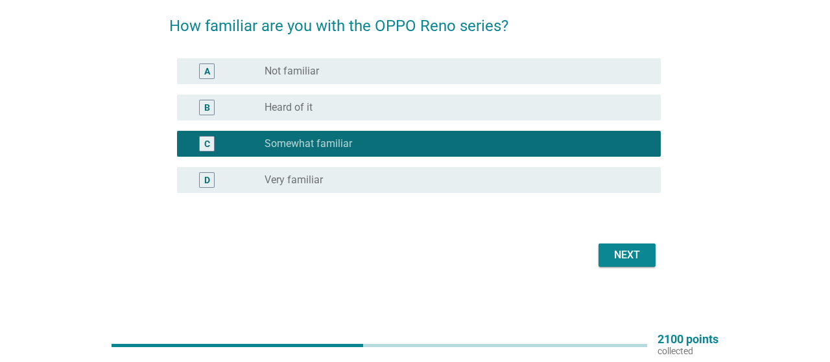
click at [610, 259] on div "Next" at bounding box center [627, 256] width 36 height 16
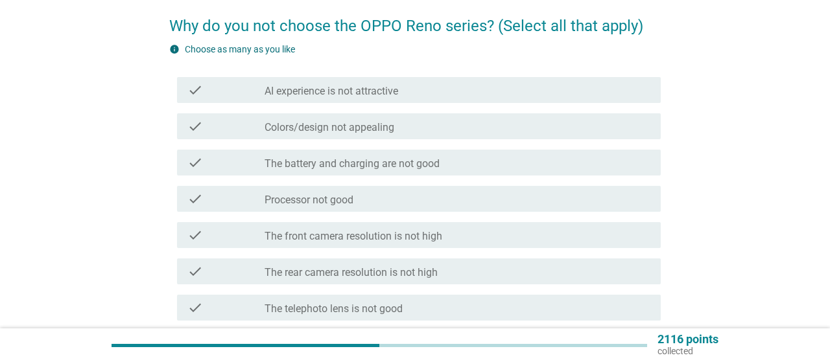
scroll to position [0, 0]
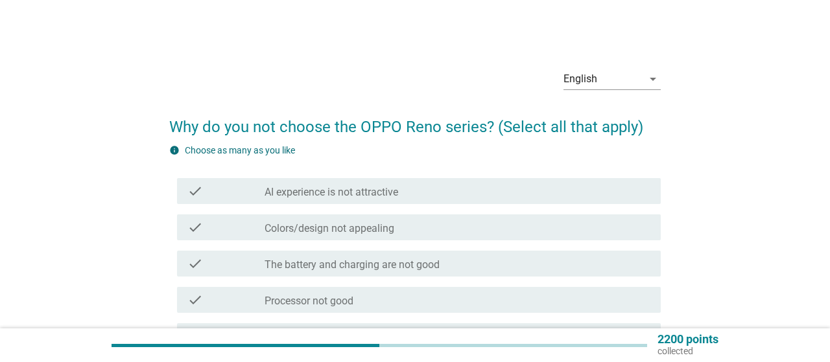
click at [329, 191] on label "AI experience is not attractive" at bounding box center [331, 192] width 134 height 13
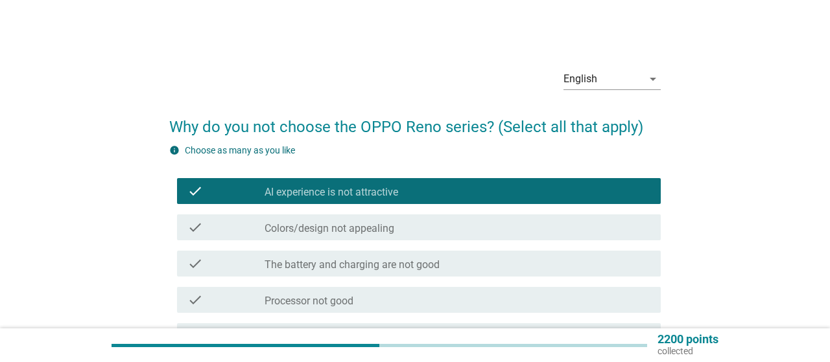
click at [332, 192] on label "AI experience is not attractive" at bounding box center [331, 192] width 134 height 13
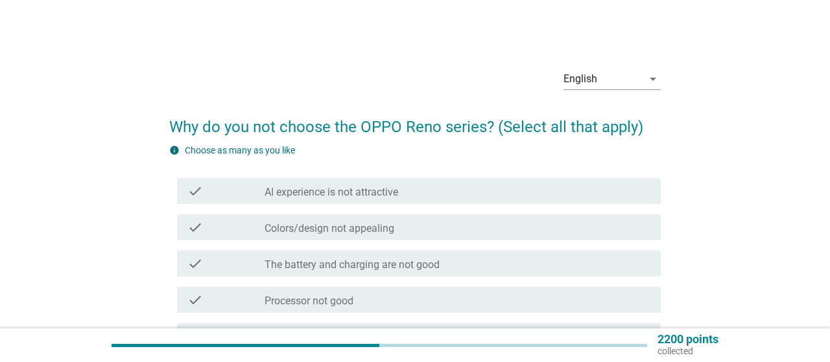
scroll to position [202, 0]
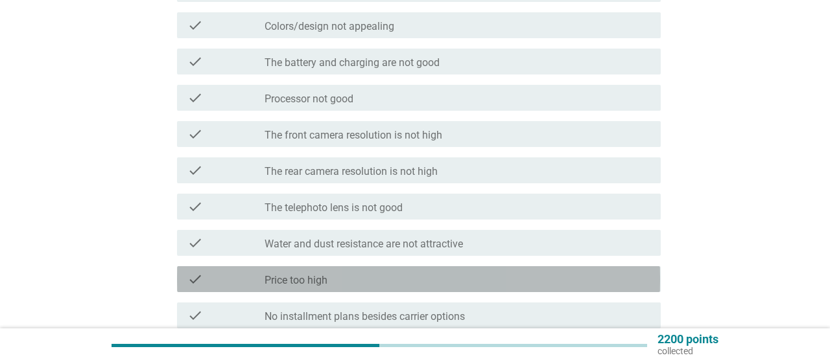
click at [292, 283] on label "Price too high" at bounding box center [295, 280] width 63 height 13
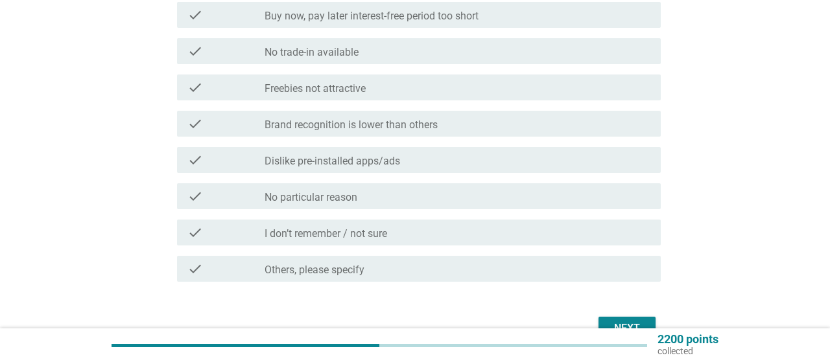
scroll to position [607, 0]
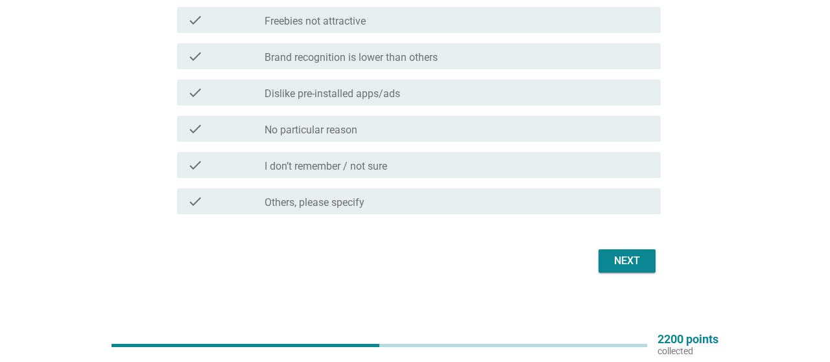
click at [628, 266] on div "Next" at bounding box center [627, 261] width 36 height 16
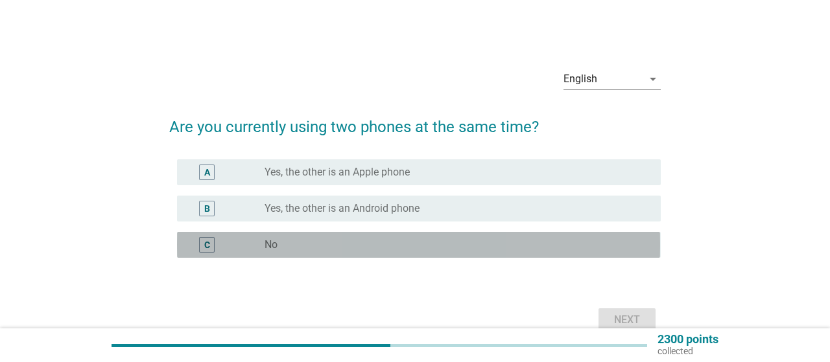
click at [268, 244] on label "No" at bounding box center [270, 244] width 13 height 13
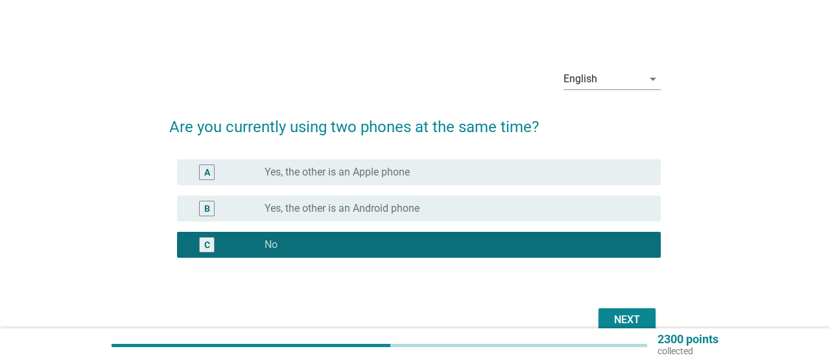
click at [620, 319] on div "Next" at bounding box center [627, 320] width 36 height 16
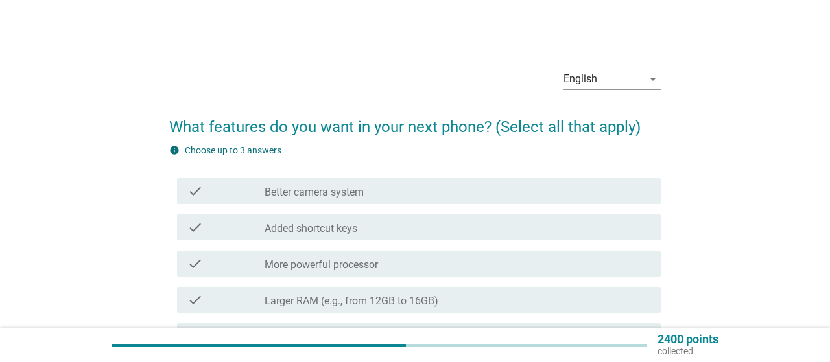
scroll to position [67, 0]
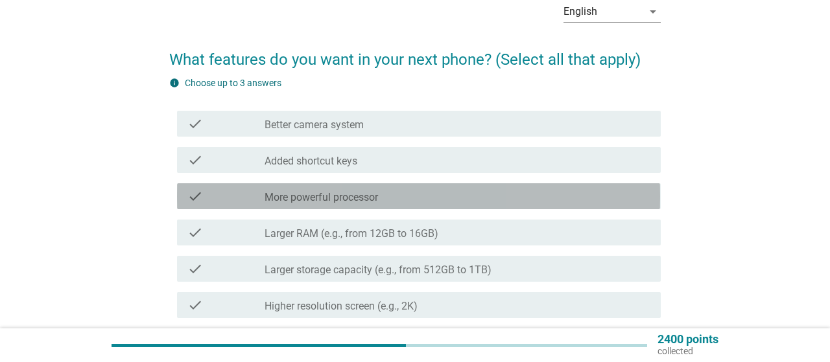
click at [392, 200] on div "check_box_outline_blank More powerful processor" at bounding box center [456, 197] width 385 height 16
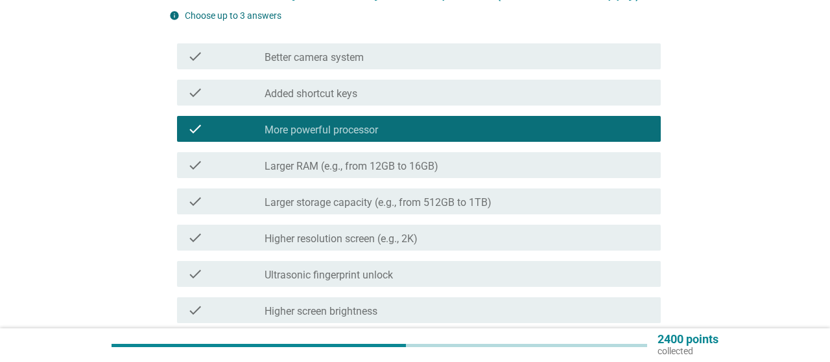
scroll to position [202, 0]
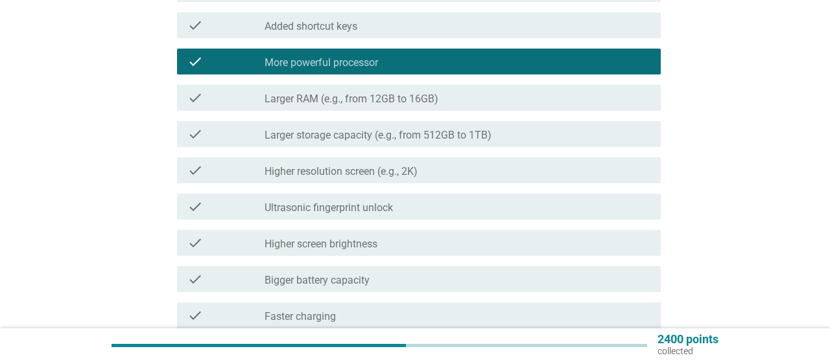
click at [437, 100] on label "Larger RAM (e.g., from 12GB to 16GB)" at bounding box center [351, 99] width 174 height 13
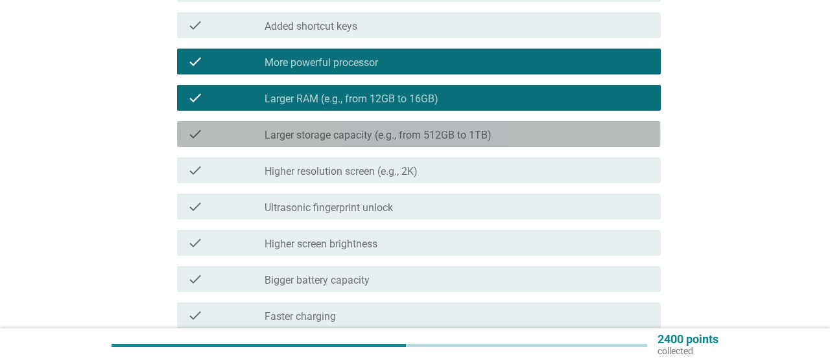
click at [437, 138] on label "Larger storage capacity (e.g., from 512GB to 1TB)" at bounding box center [377, 135] width 227 height 13
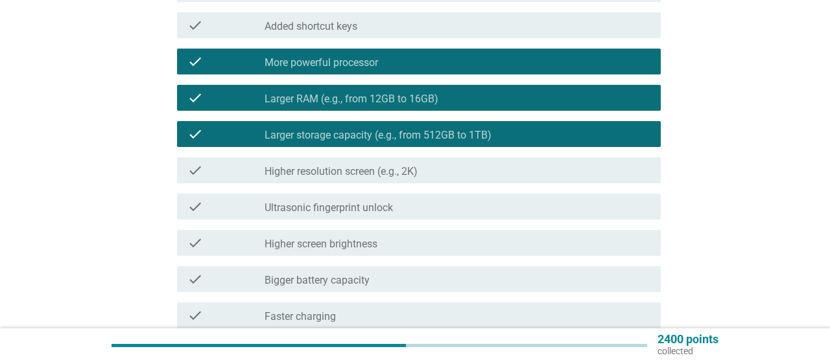
scroll to position [270, 0]
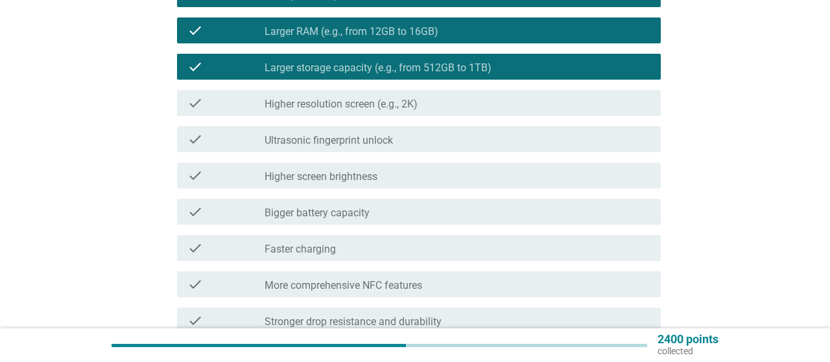
click at [343, 211] on label "Bigger battery capacity" at bounding box center [316, 213] width 105 height 13
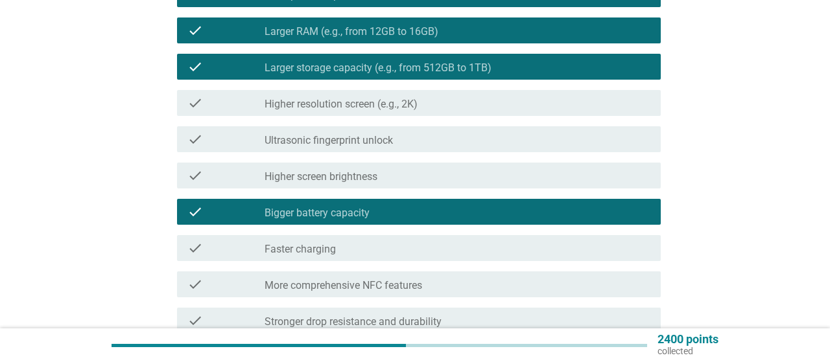
scroll to position [404, 0]
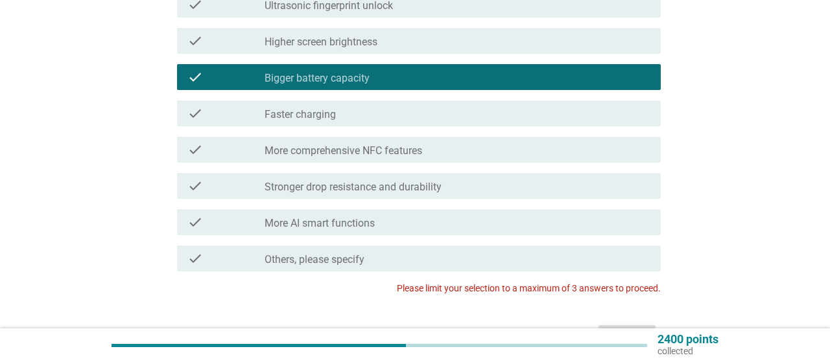
click at [358, 227] on label "More AI smart functions" at bounding box center [319, 223] width 110 height 13
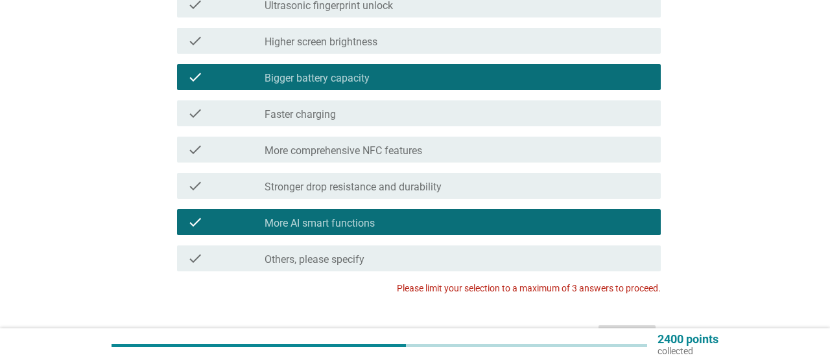
scroll to position [337, 0]
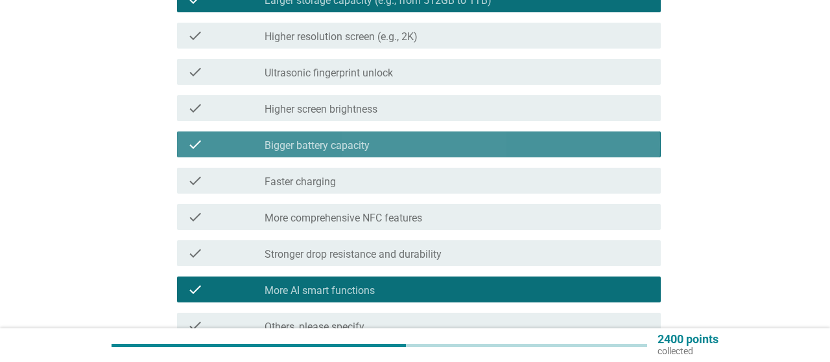
click at [358, 150] on label "Bigger battery capacity" at bounding box center [316, 145] width 105 height 13
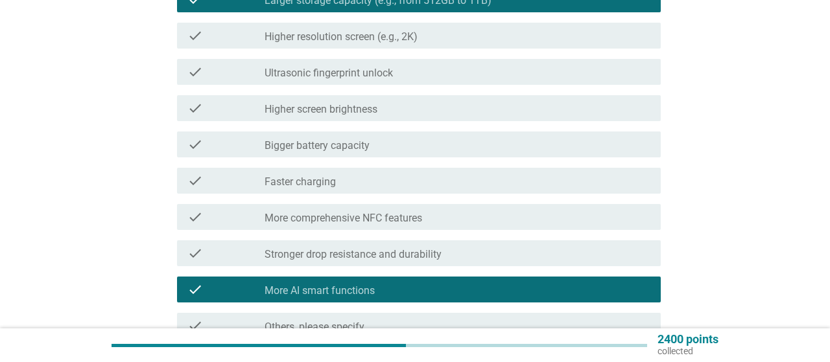
scroll to position [135, 0]
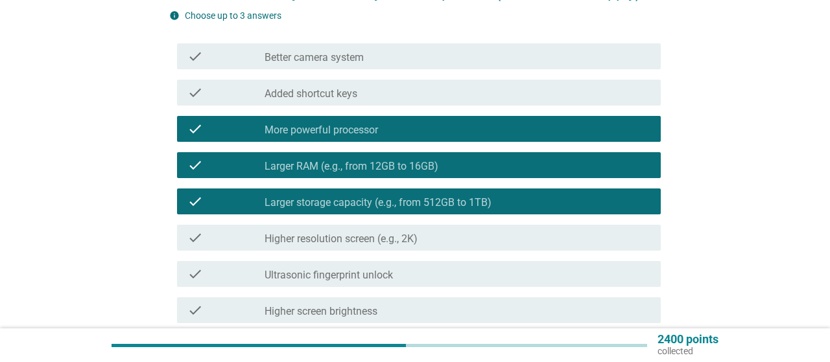
click at [364, 131] on label "More powerful processor" at bounding box center [320, 130] width 113 height 13
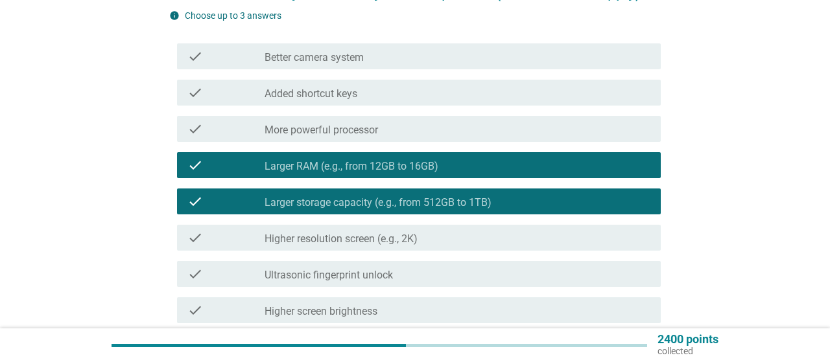
scroll to position [472, 0]
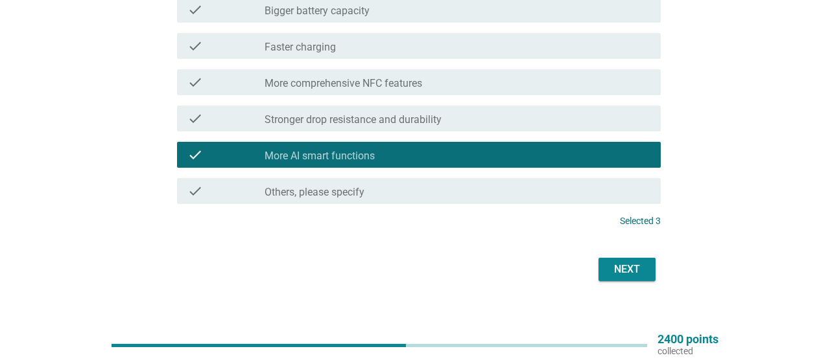
click at [618, 277] on button "Next" at bounding box center [626, 269] width 57 height 23
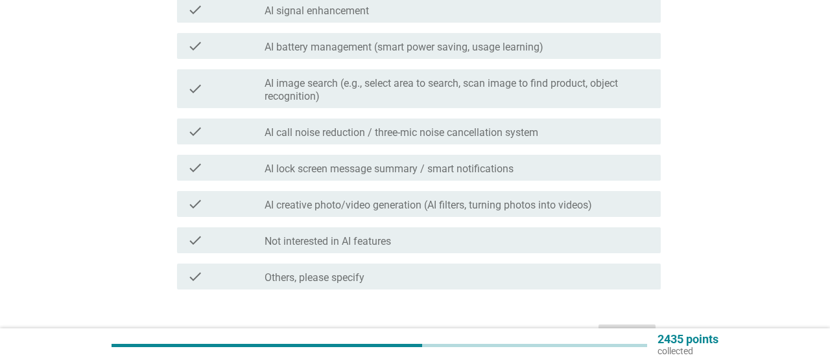
scroll to position [0, 0]
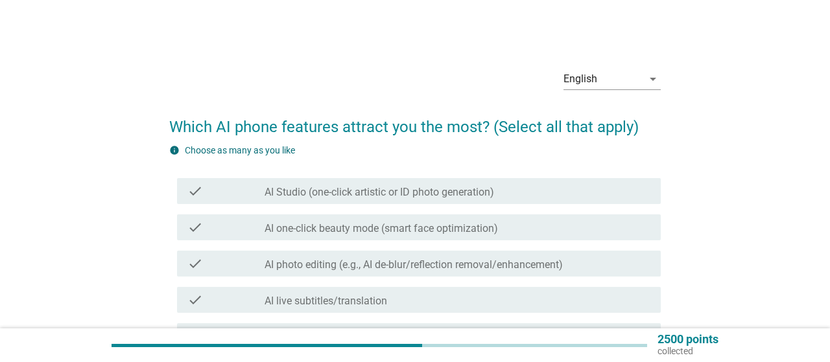
click at [328, 266] on label "AI photo editing (e.g., AI de-blur/reflection removal/enhancement)" at bounding box center [413, 265] width 298 height 13
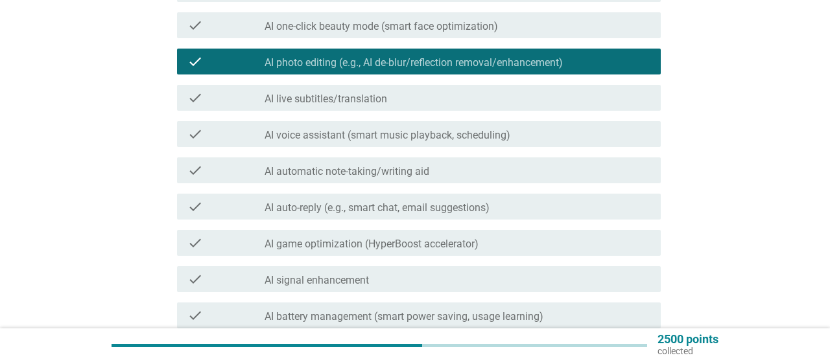
scroll to position [270, 0]
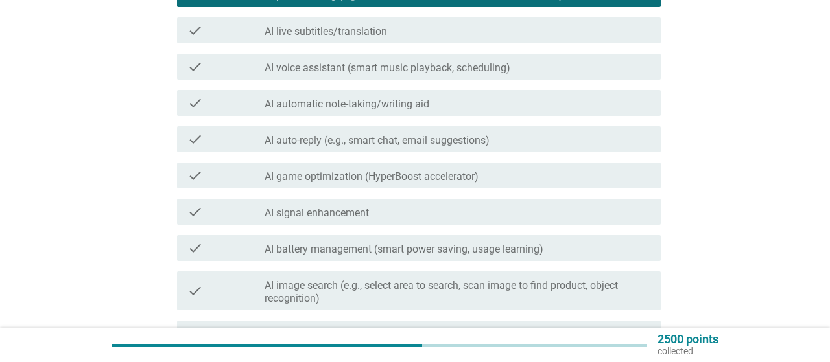
click at [344, 247] on label "AI battery management (smart power saving, usage learning)" at bounding box center [403, 249] width 279 height 13
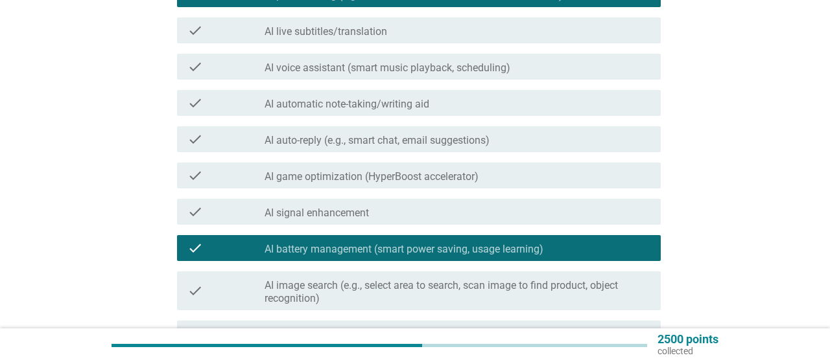
scroll to position [472, 0]
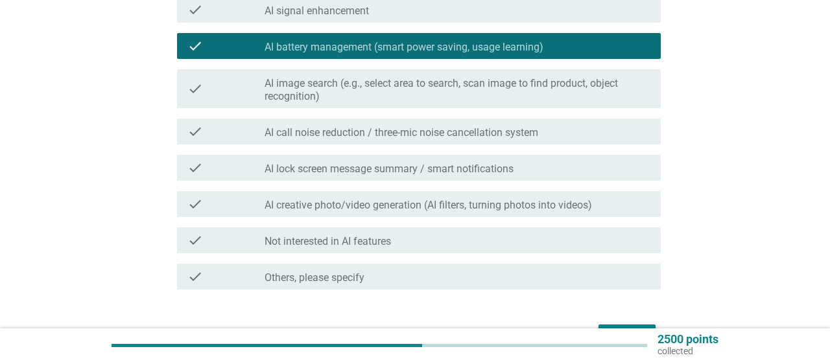
click at [511, 202] on label "AI creative photo/video generation (AI filters, turning photos into videos)" at bounding box center [427, 205] width 327 height 13
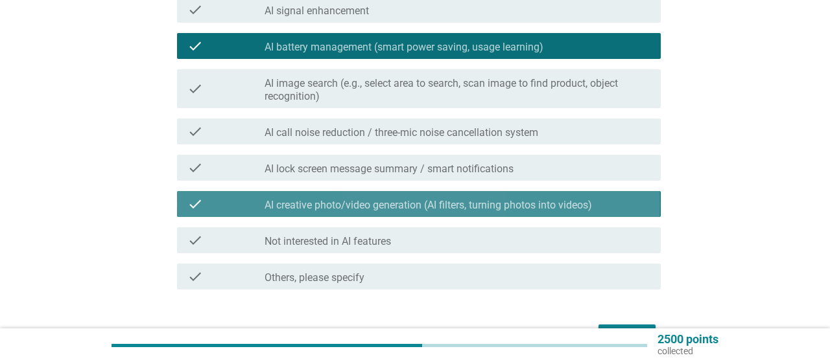
scroll to position [553, 0]
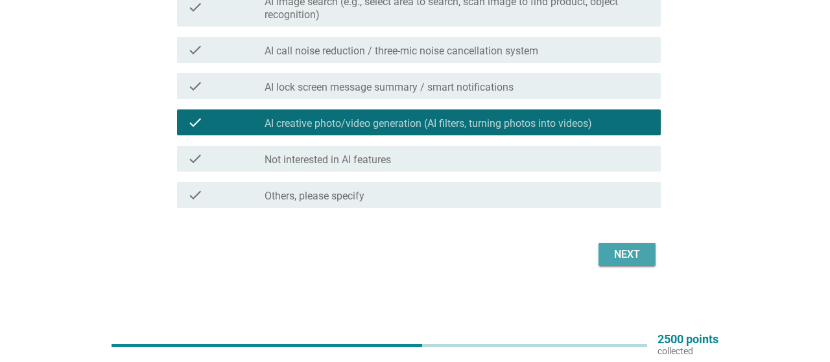
click at [609, 248] on div "Next" at bounding box center [627, 255] width 36 height 16
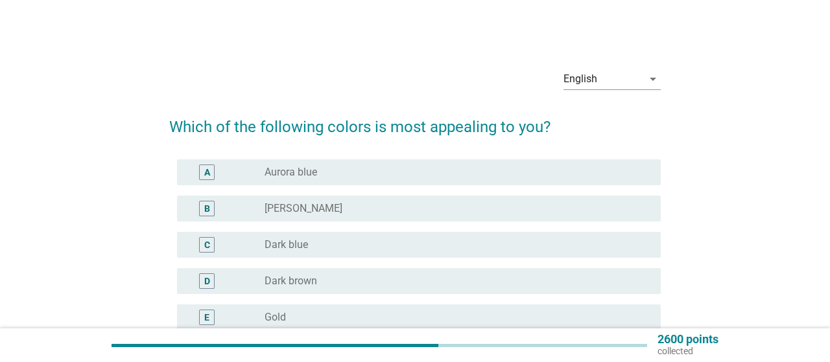
scroll to position [67, 0]
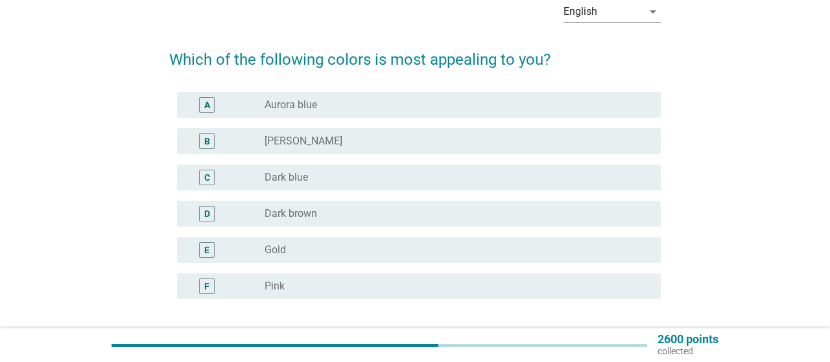
click at [321, 102] on div "radio_button_unchecked Aurora blue" at bounding box center [451, 105] width 375 height 13
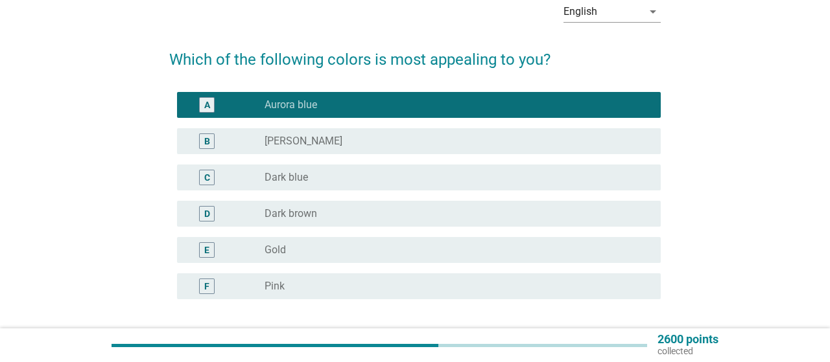
scroll to position [135, 0]
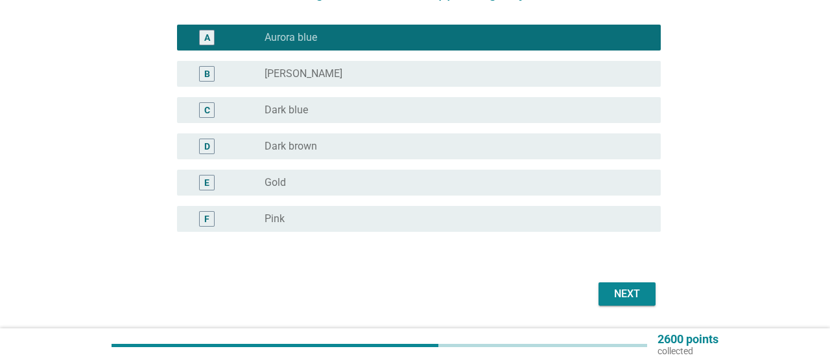
click at [623, 291] on div "Next" at bounding box center [627, 294] width 36 height 16
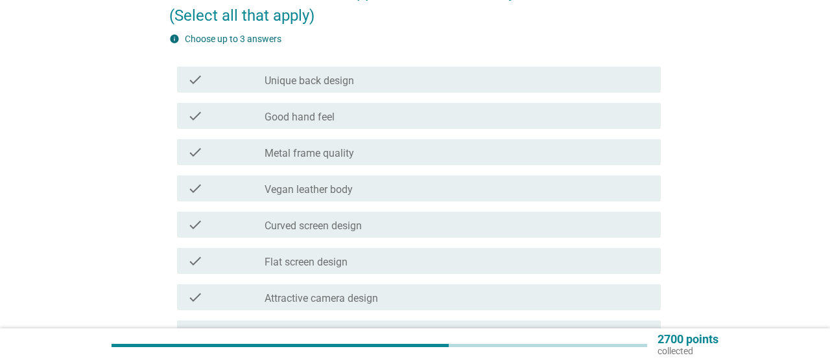
click at [350, 124] on div "check check_box_outline_blank Good hand feel" at bounding box center [418, 116] width 483 height 26
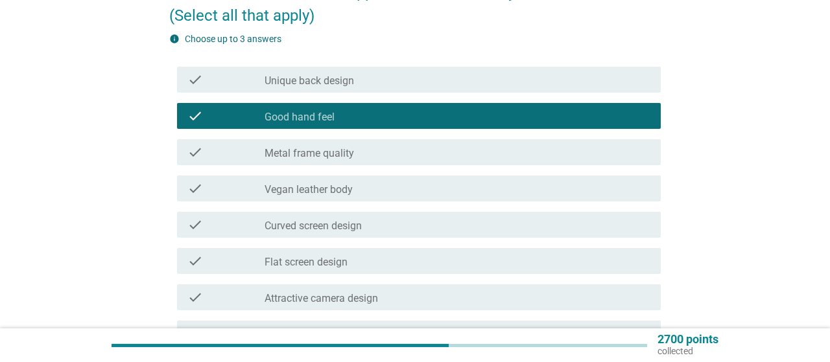
click at [345, 86] on label "Unique back design" at bounding box center [308, 81] width 89 height 13
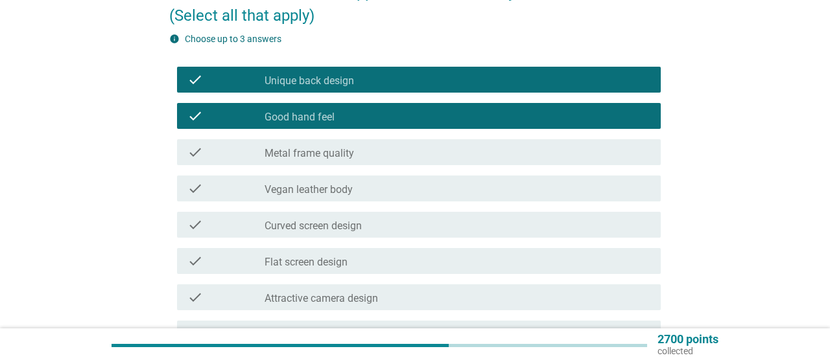
click at [335, 256] on label "Flat screen design" at bounding box center [305, 262] width 83 height 13
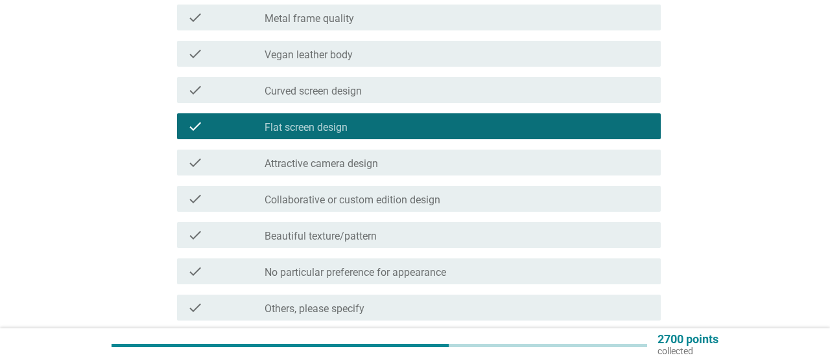
scroll to position [401, 0]
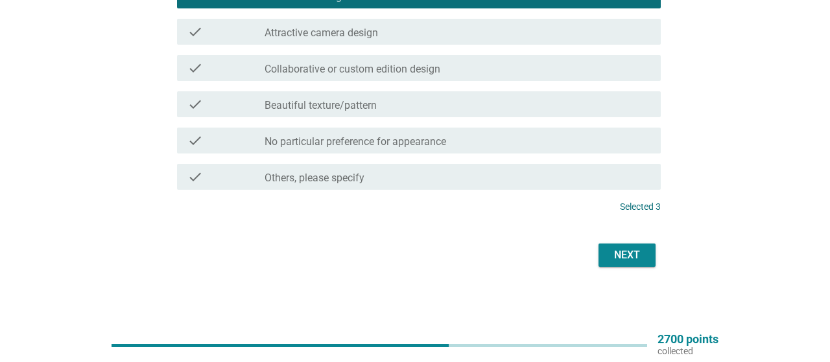
click at [622, 240] on div "Next" at bounding box center [414, 255] width 491 height 31
click at [622, 255] on div "Next" at bounding box center [627, 256] width 36 height 16
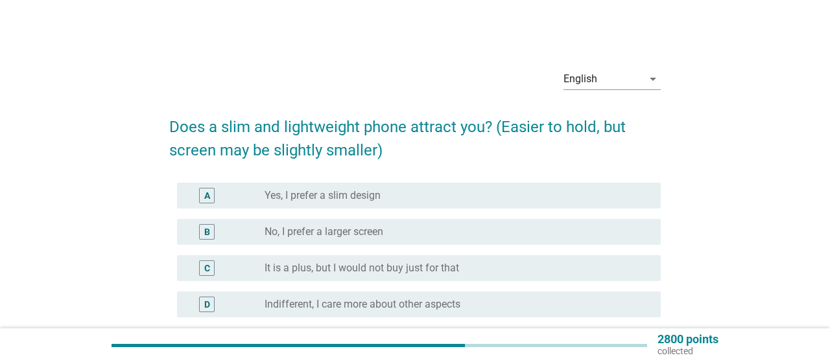
scroll to position [67, 0]
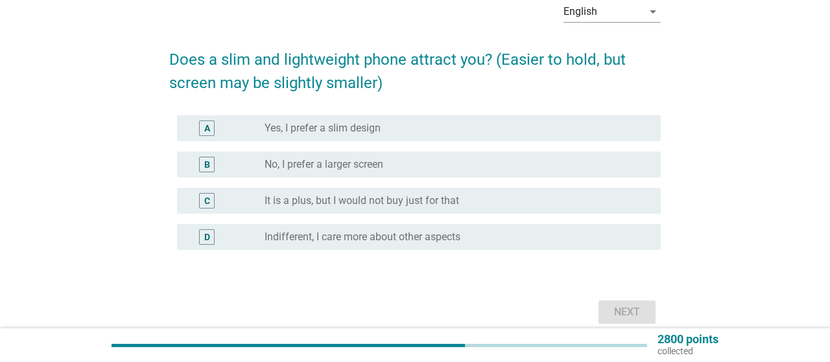
click at [358, 135] on div "radio_button_unchecked Yes, I prefer a slim design" at bounding box center [456, 129] width 385 height 16
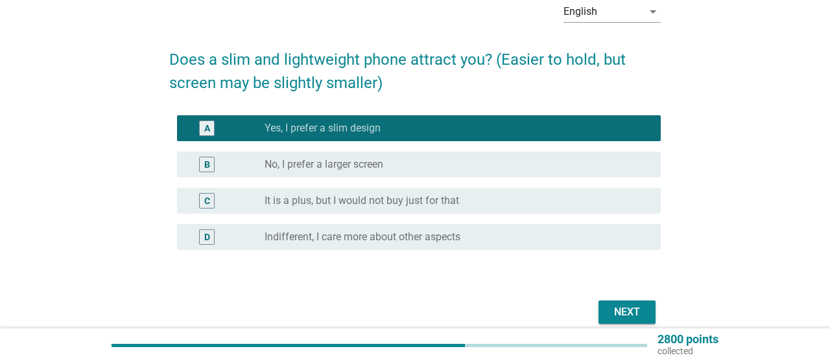
click at [629, 319] on div "Next" at bounding box center [627, 313] width 36 height 16
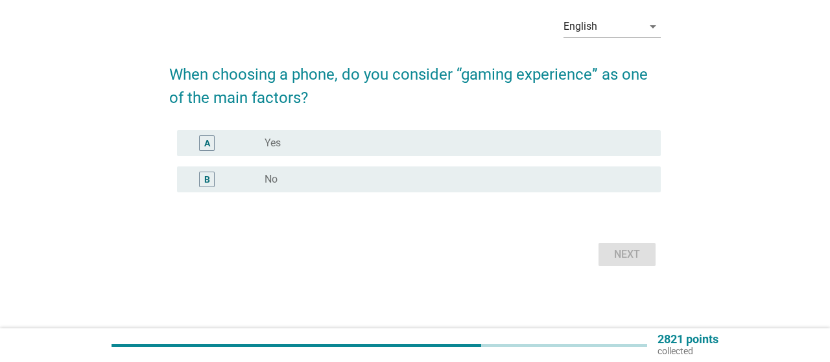
scroll to position [0, 0]
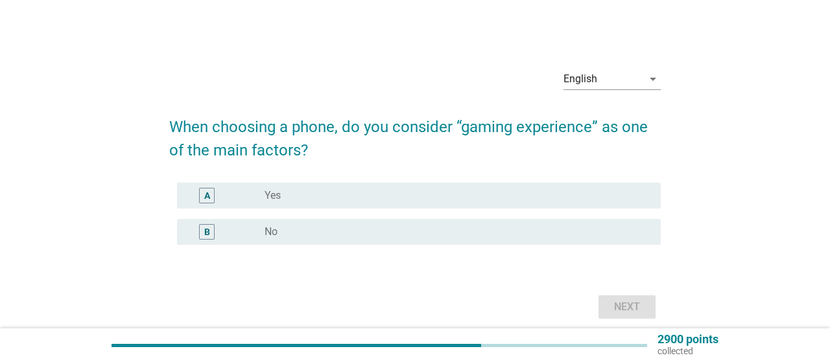
click at [297, 233] on div "radio_button_unchecked No" at bounding box center [451, 232] width 375 height 13
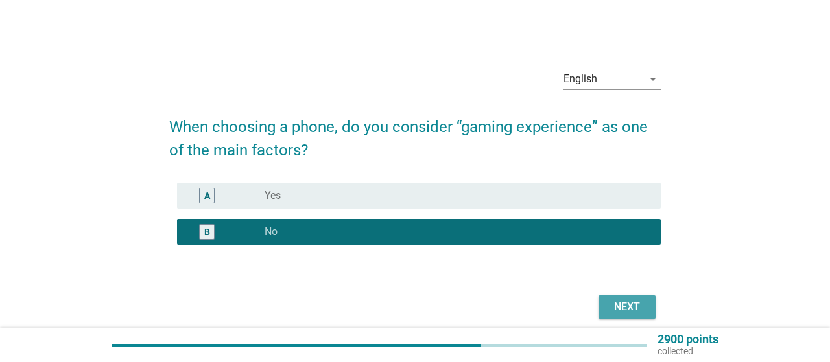
click at [618, 306] on div "Next" at bounding box center [627, 307] width 36 height 16
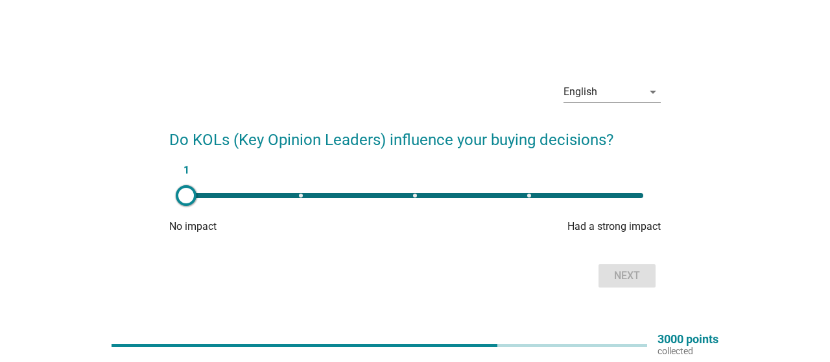
click at [434, 197] on div "1" at bounding box center [414, 195] width 457 height 5
type input "3"
click at [629, 274] on div "Next" at bounding box center [627, 276] width 36 height 16
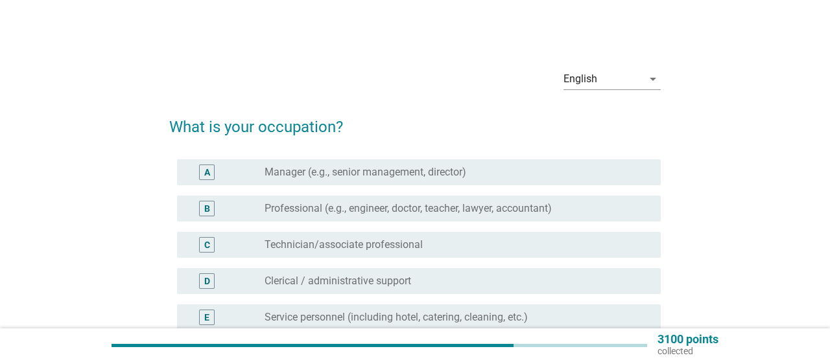
click at [515, 203] on label "Professional (e.g., engineer, doctor, teacher, lawyer, accountant)" at bounding box center [407, 208] width 287 height 13
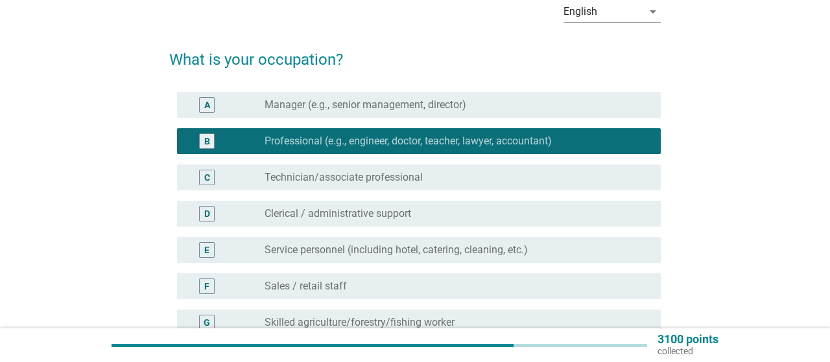
scroll to position [135, 0]
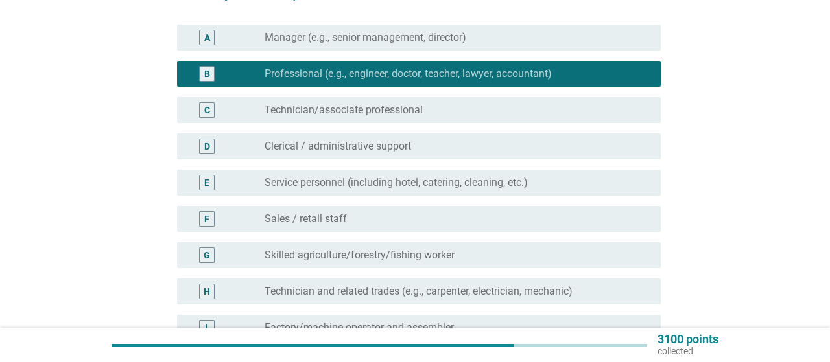
click at [318, 111] on label "Technician/associate professional" at bounding box center [343, 110] width 158 height 13
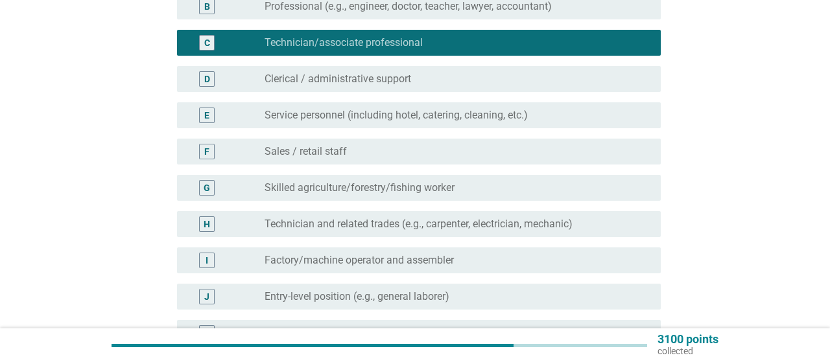
scroll to position [404, 0]
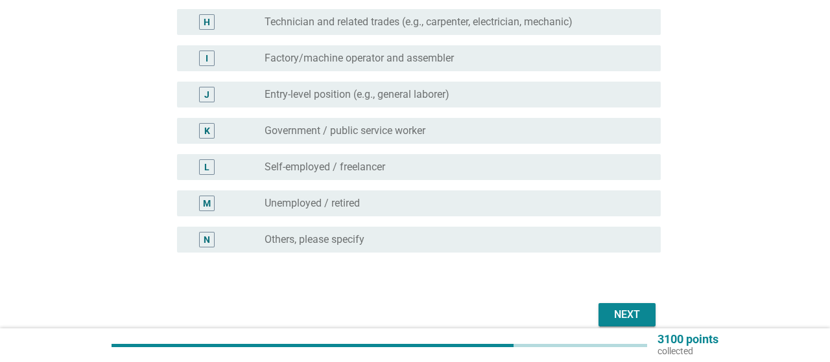
click at [632, 311] on div "Next" at bounding box center [627, 315] width 36 height 16
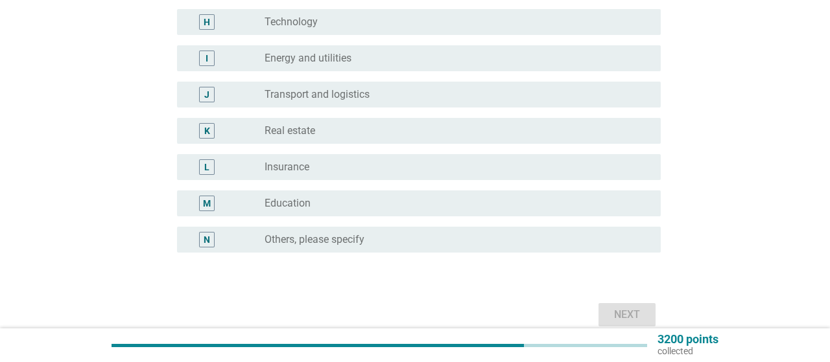
click at [302, 200] on label "Education" at bounding box center [287, 203] width 46 height 13
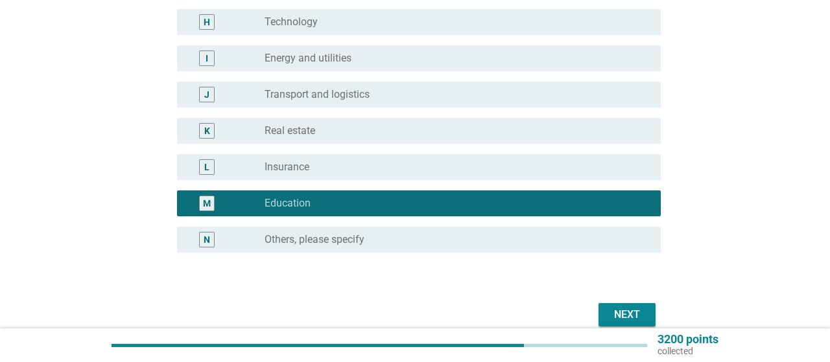
click at [628, 315] on div "Next" at bounding box center [627, 315] width 36 height 16
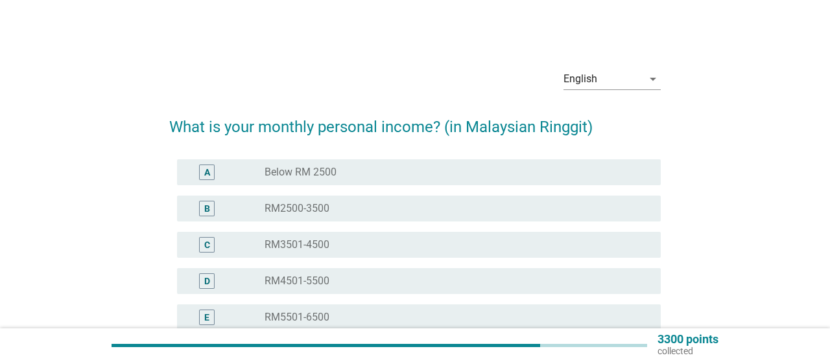
scroll to position [135, 0]
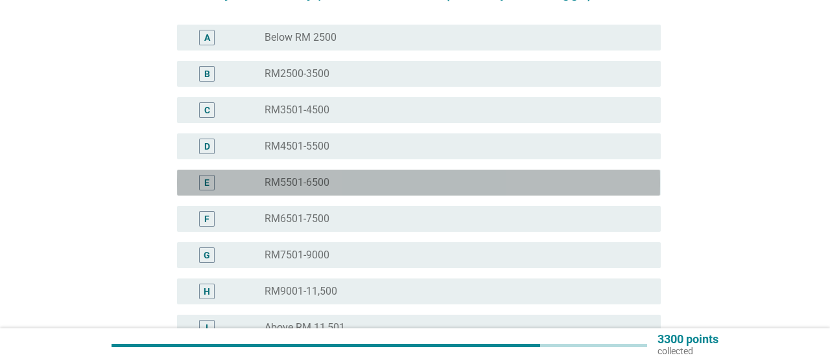
click at [610, 187] on div "radio_button_unchecked RM5501-6500" at bounding box center [451, 182] width 375 height 13
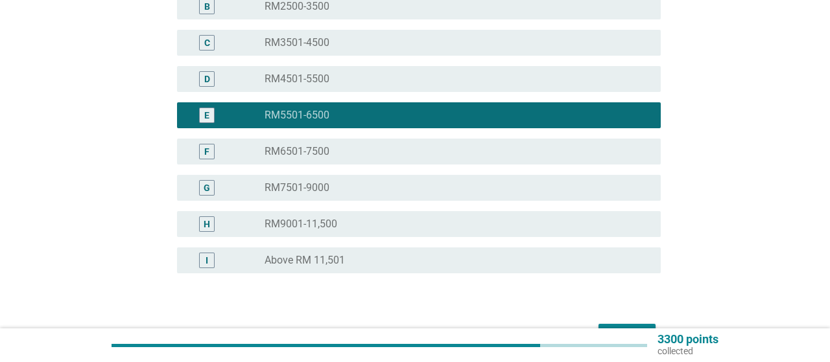
scroll to position [270, 0]
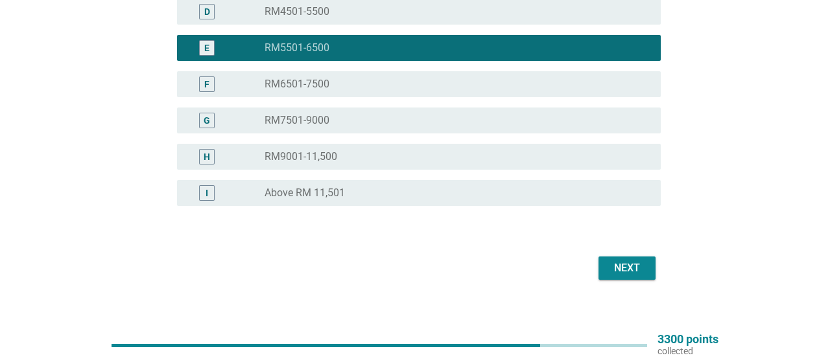
click at [635, 265] on div "Next" at bounding box center [627, 269] width 36 height 16
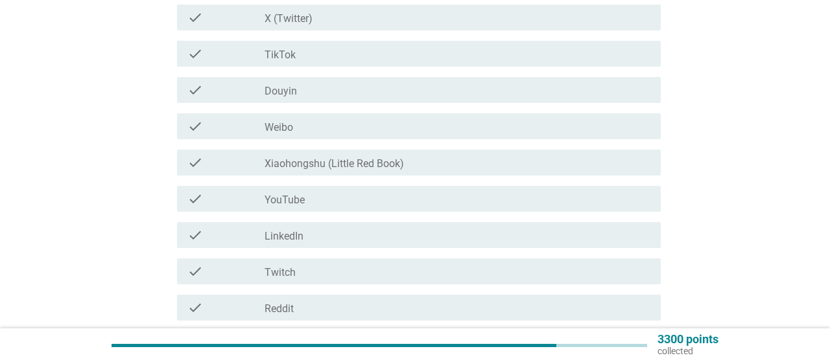
scroll to position [0, 0]
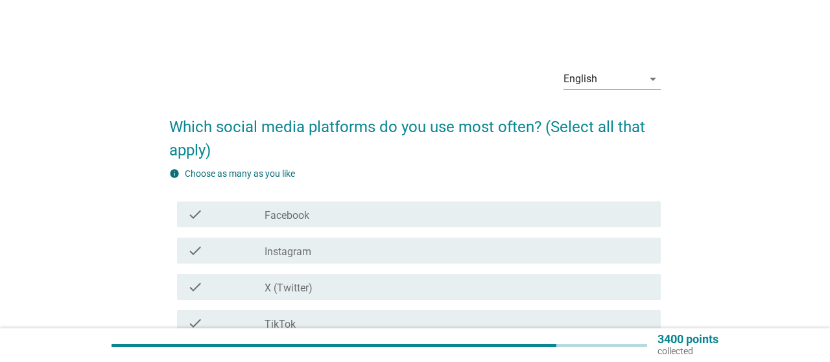
click at [380, 218] on div "check_box_outline_blank Facebook" at bounding box center [456, 215] width 385 height 16
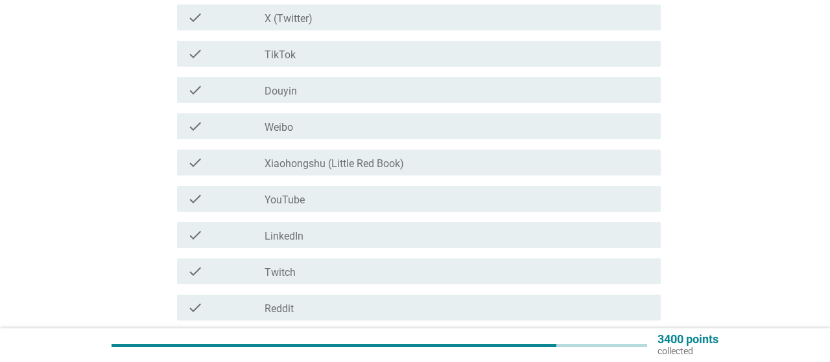
scroll to position [202, 0]
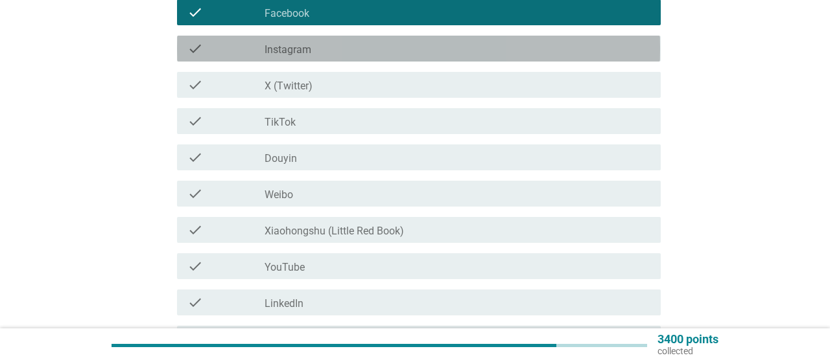
click at [325, 50] on div "check_box_outline_blank Instagram" at bounding box center [456, 49] width 385 height 16
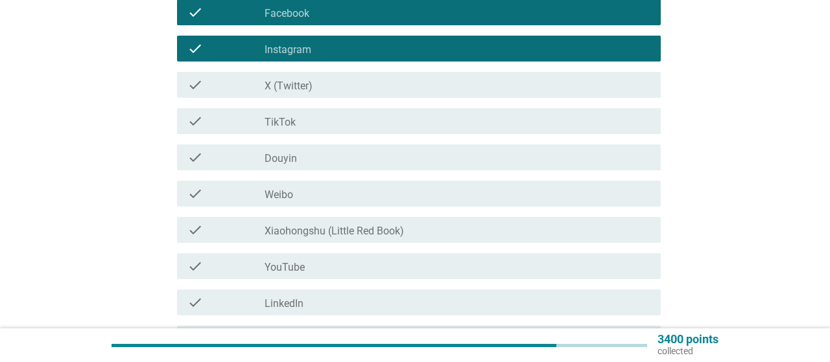
scroll to position [404, 0]
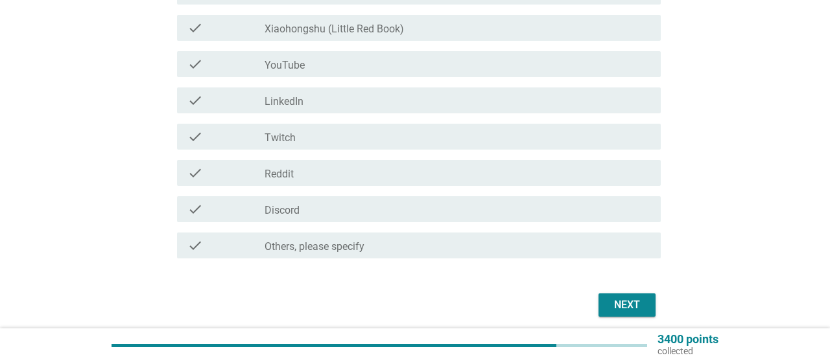
click at [640, 305] on div "Next" at bounding box center [627, 305] width 36 height 16
